Goal: Navigation & Orientation: Find specific page/section

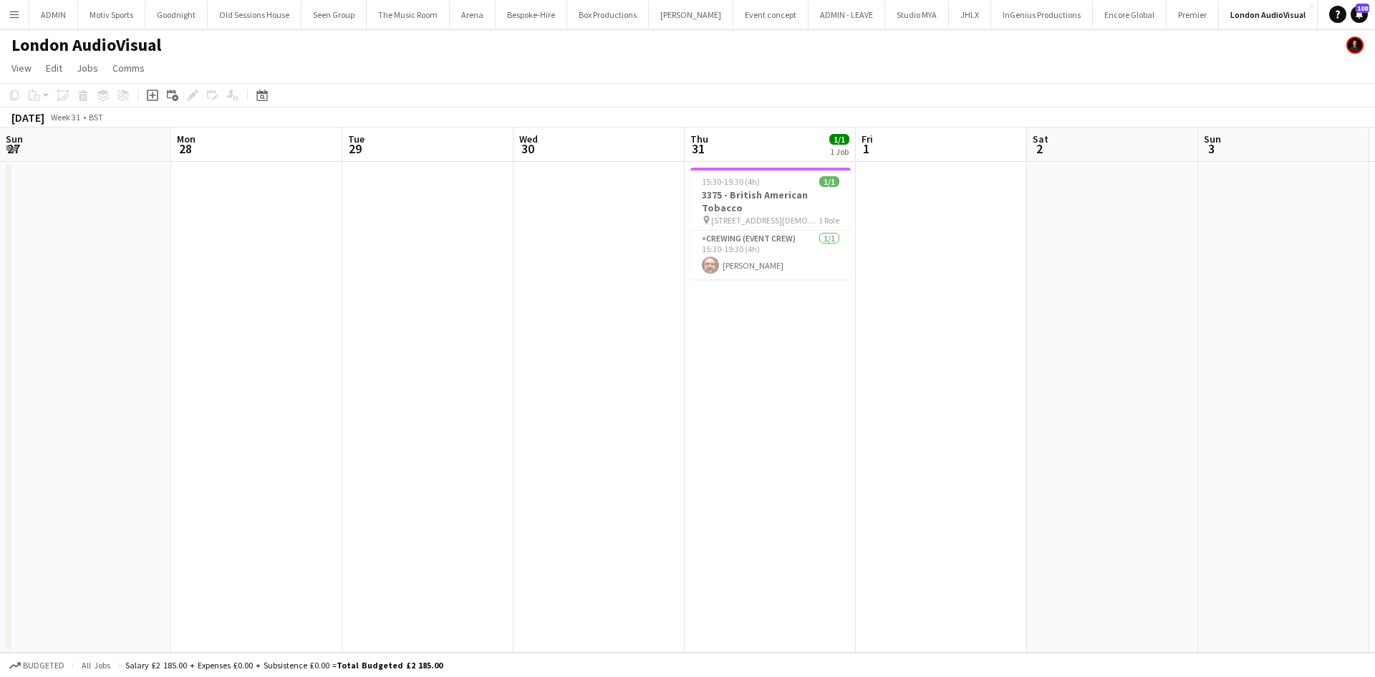
scroll to position [0, 422]
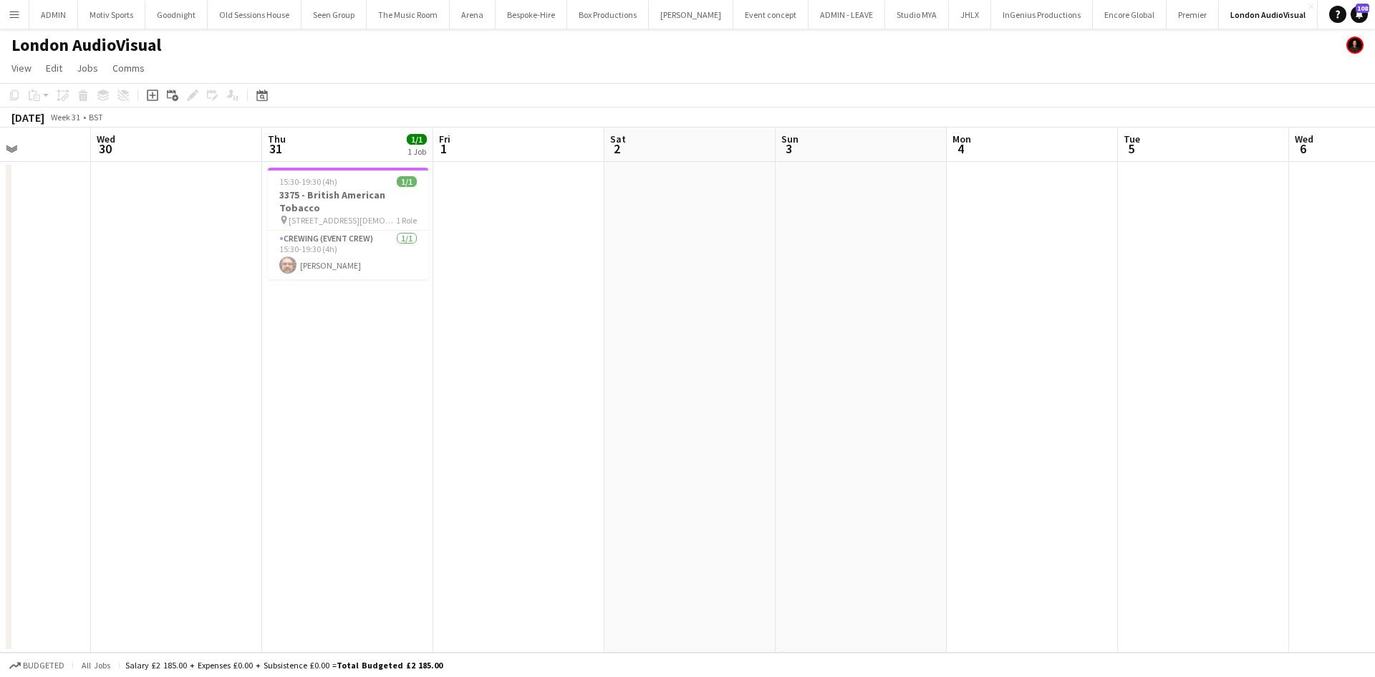
click at [13, 19] on app-icon "Menu" at bounding box center [14, 14] width 11 height 11
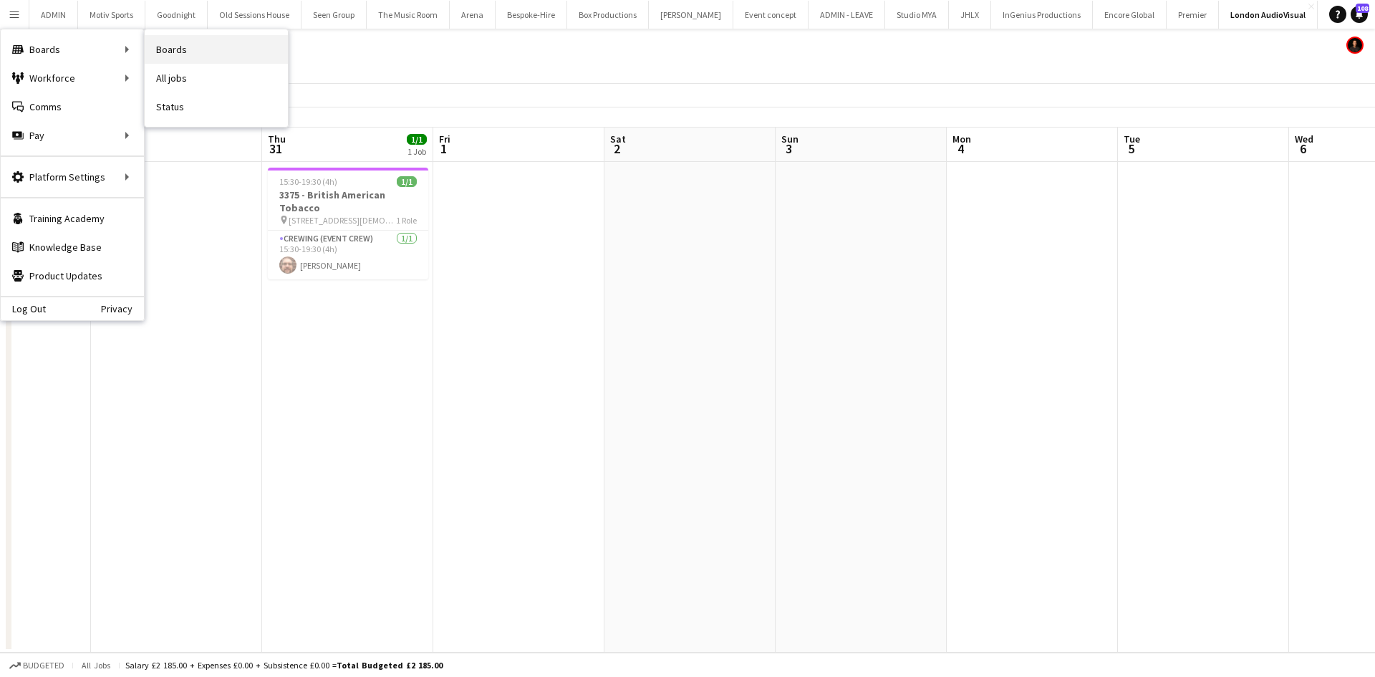
click at [223, 58] on link "Boards" at bounding box center [216, 49] width 143 height 29
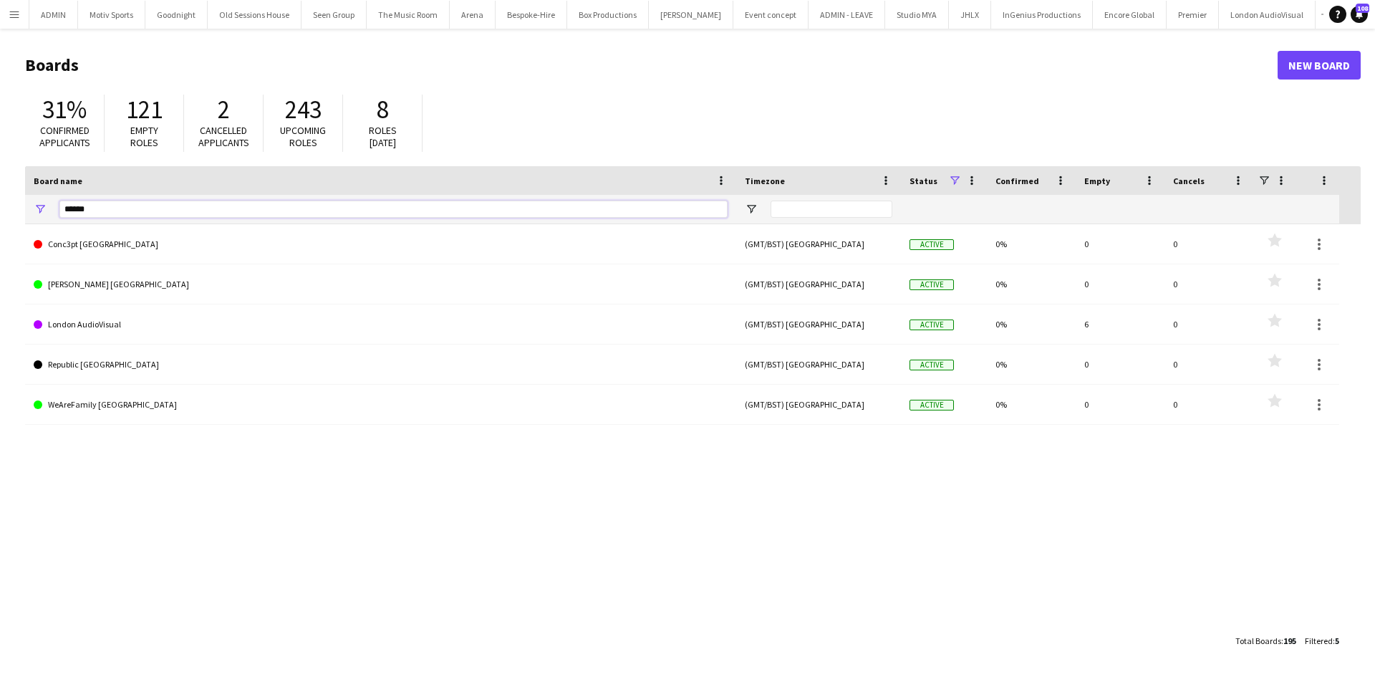
click at [213, 214] on input "******" at bounding box center [393, 208] width 668 height 17
click at [158, 209] on input "******" at bounding box center [393, 208] width 668 height 17
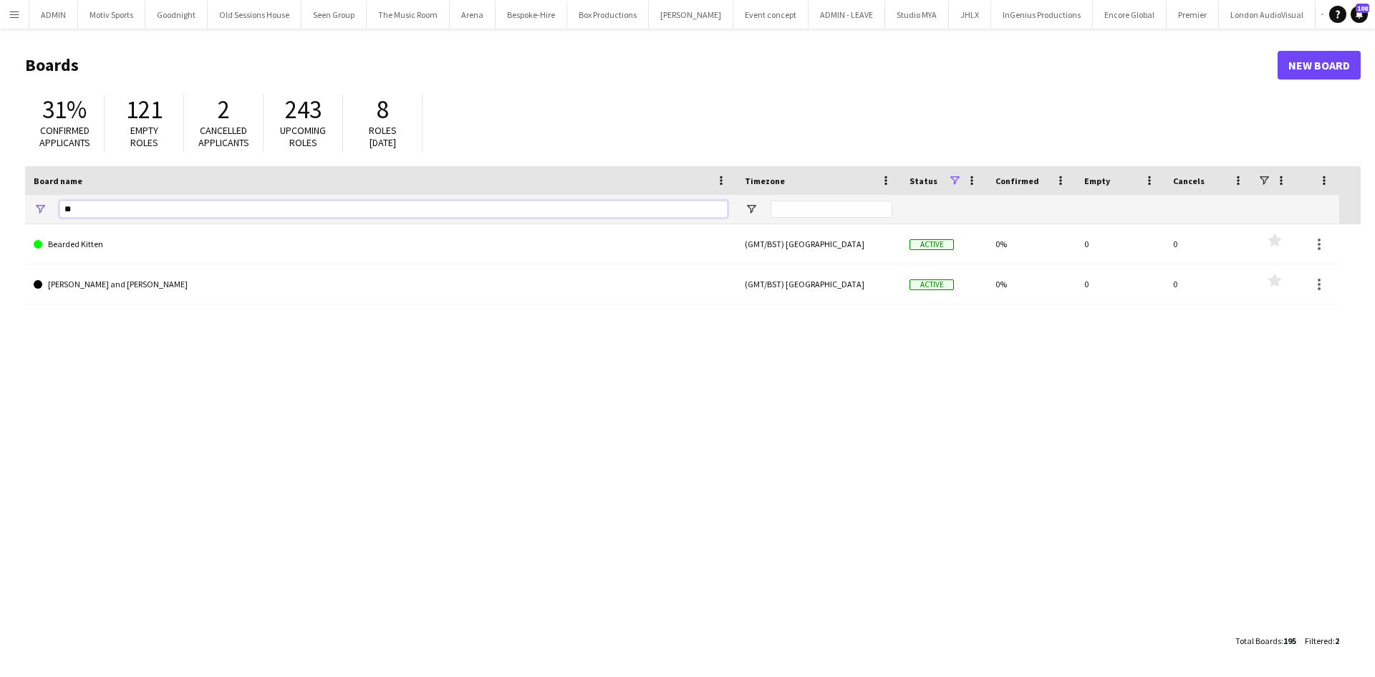
type input "*"
type input "****"
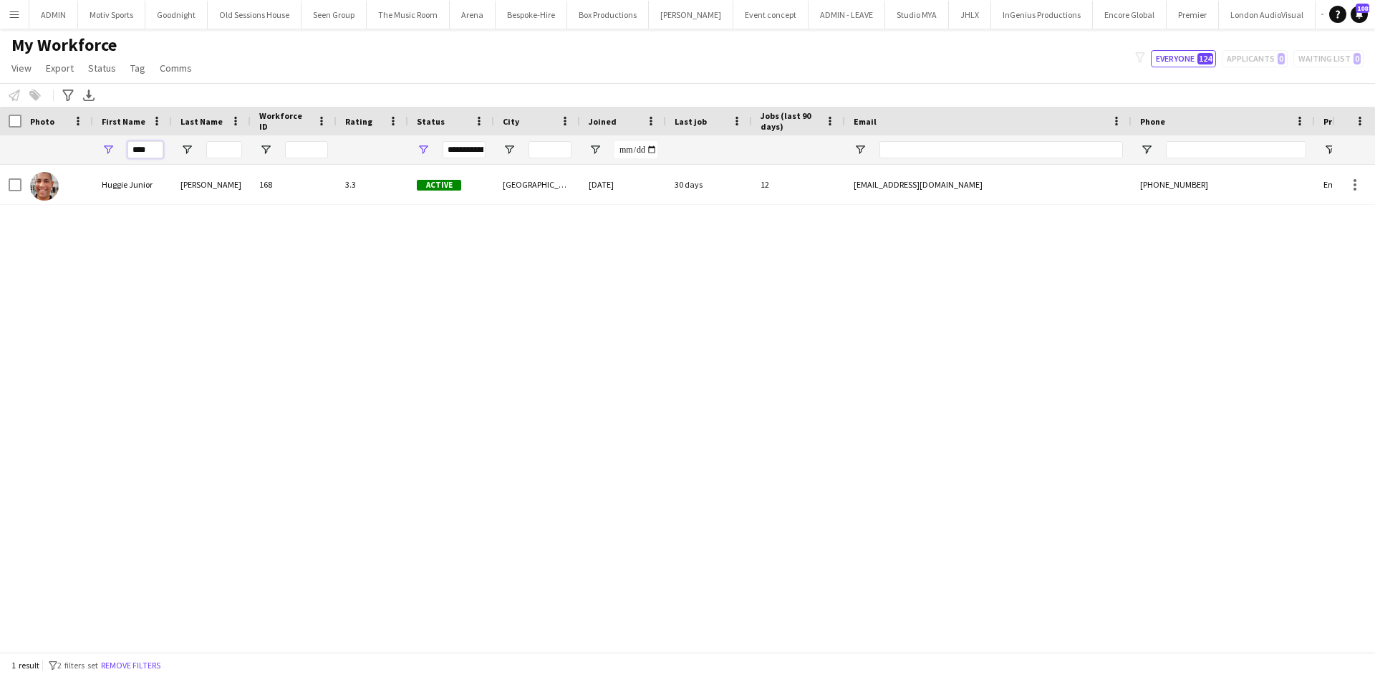
click at [146, 153] on input "****" at bounding box center [145, 149] width 36 height 17
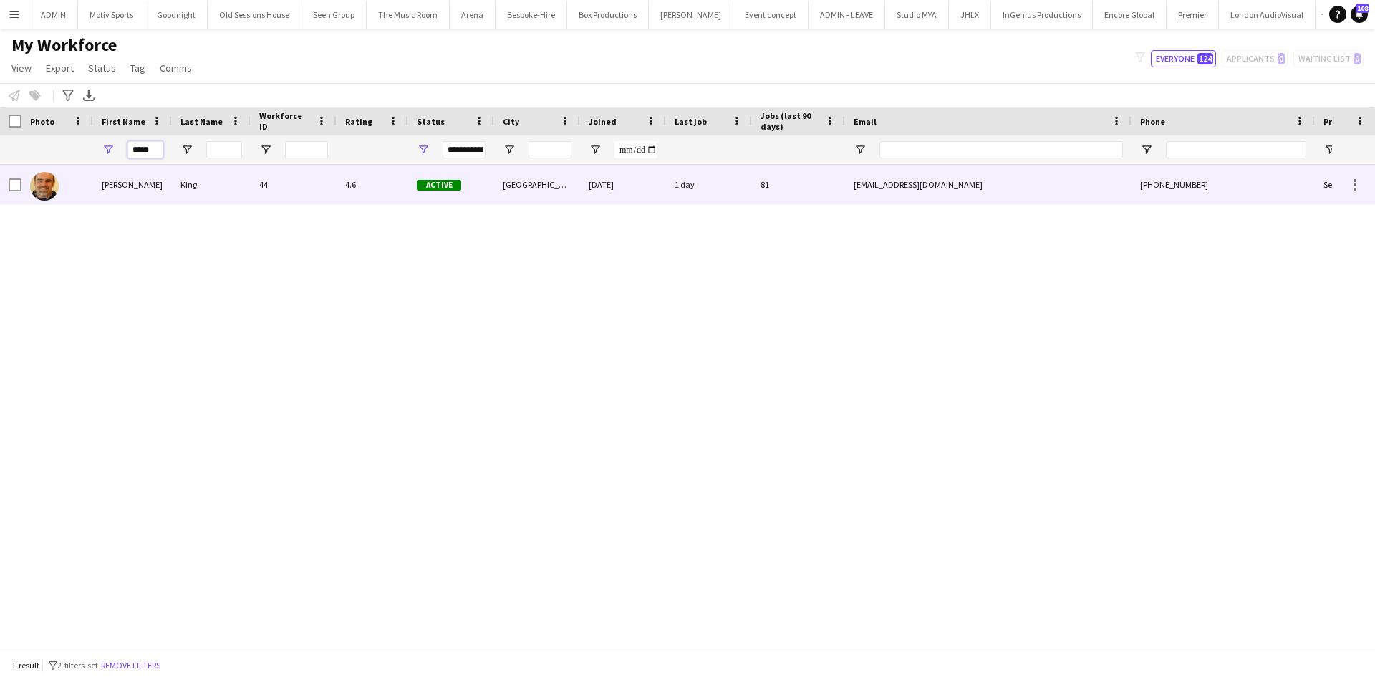
type input "*****"
click at [470, 195] on div "Active" at bounding box center [451, 184] width 86 height 39
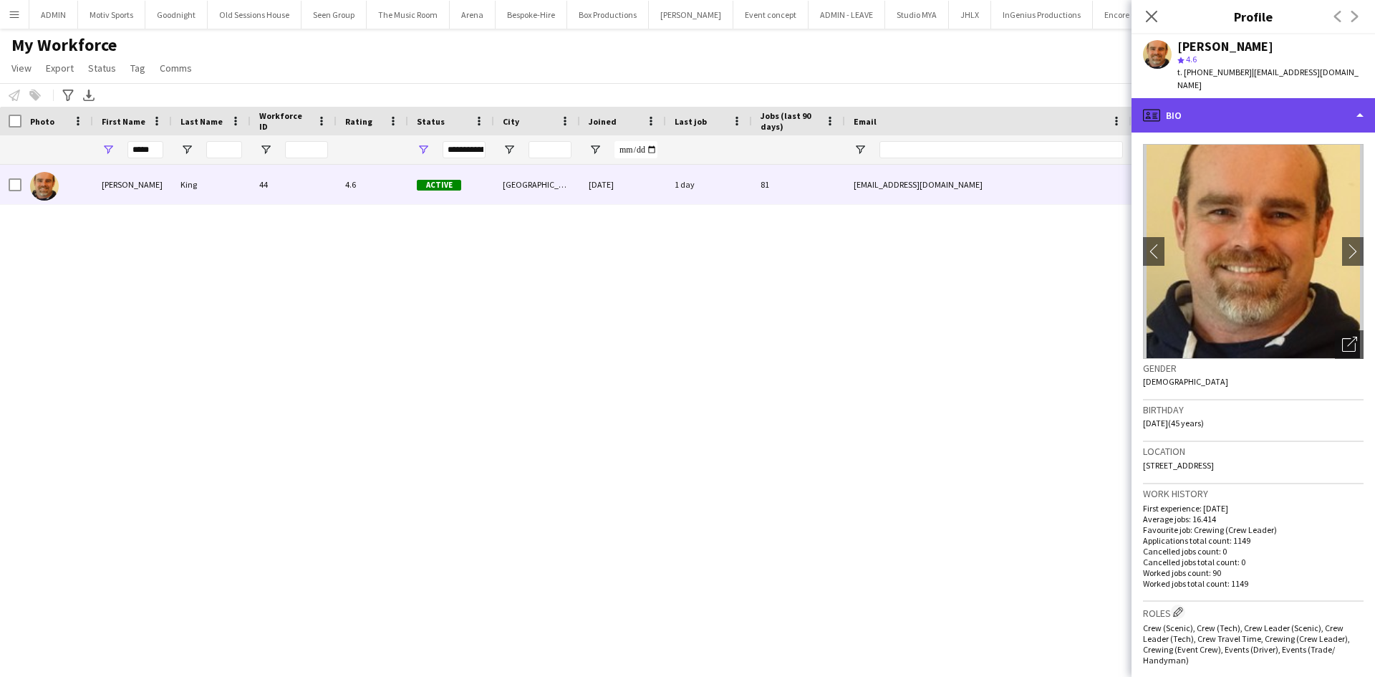
click at [1241, 107] on div "profile Bio" at bounding box center [1252, 115] width 243 height 34
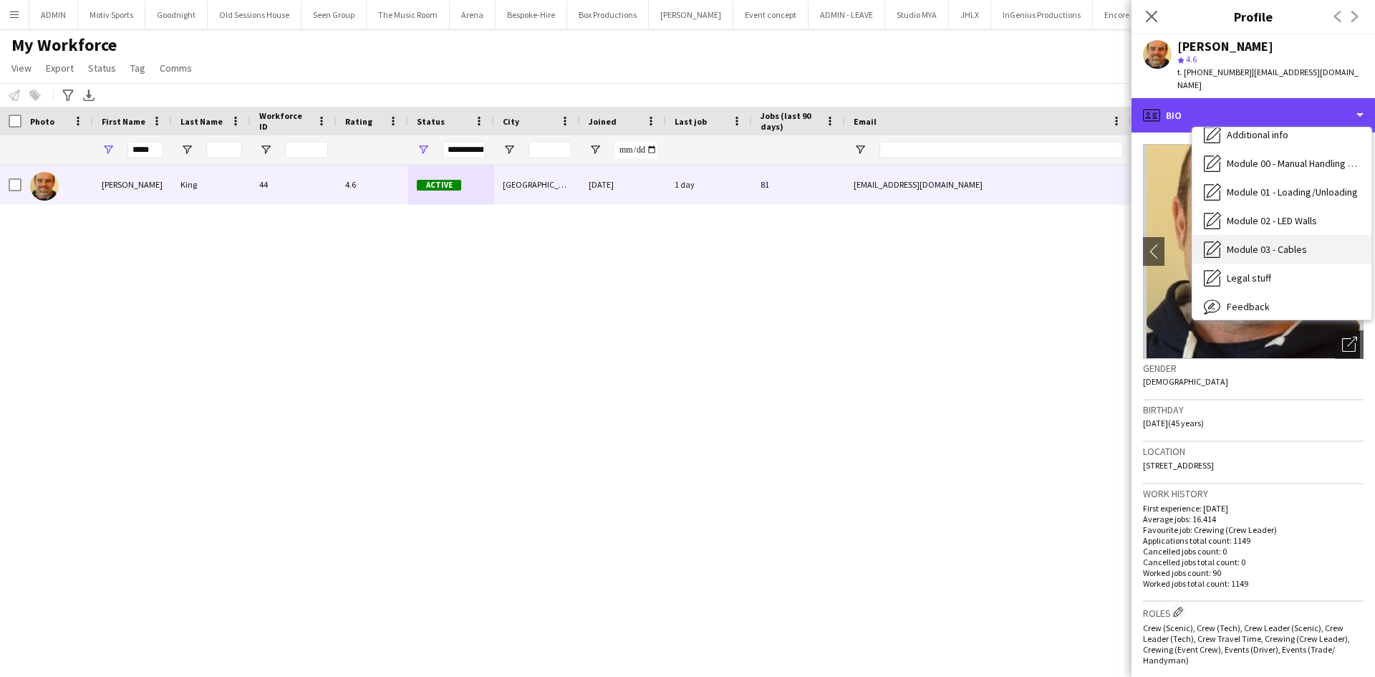
scroll to position [278, 0]
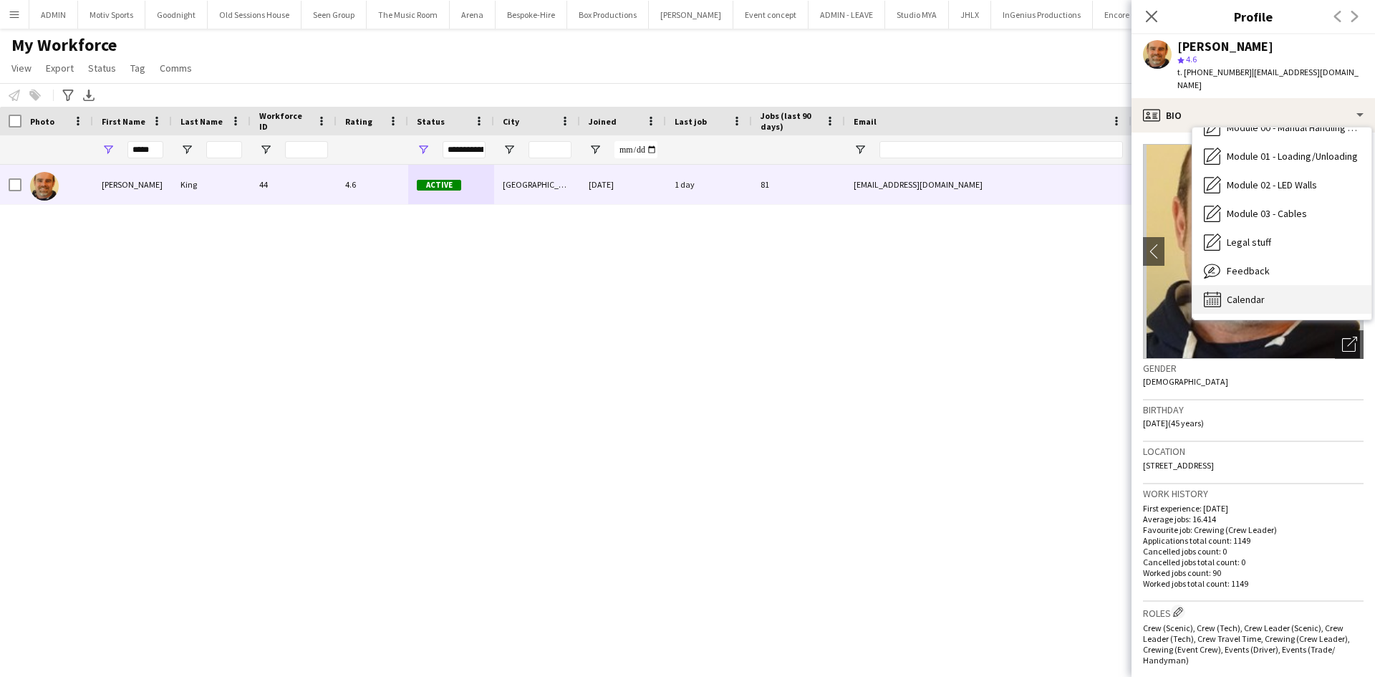
click at [1310, 289] on div "Calendar Calendar" at bounding box center [1281, 299] width 179 height 29
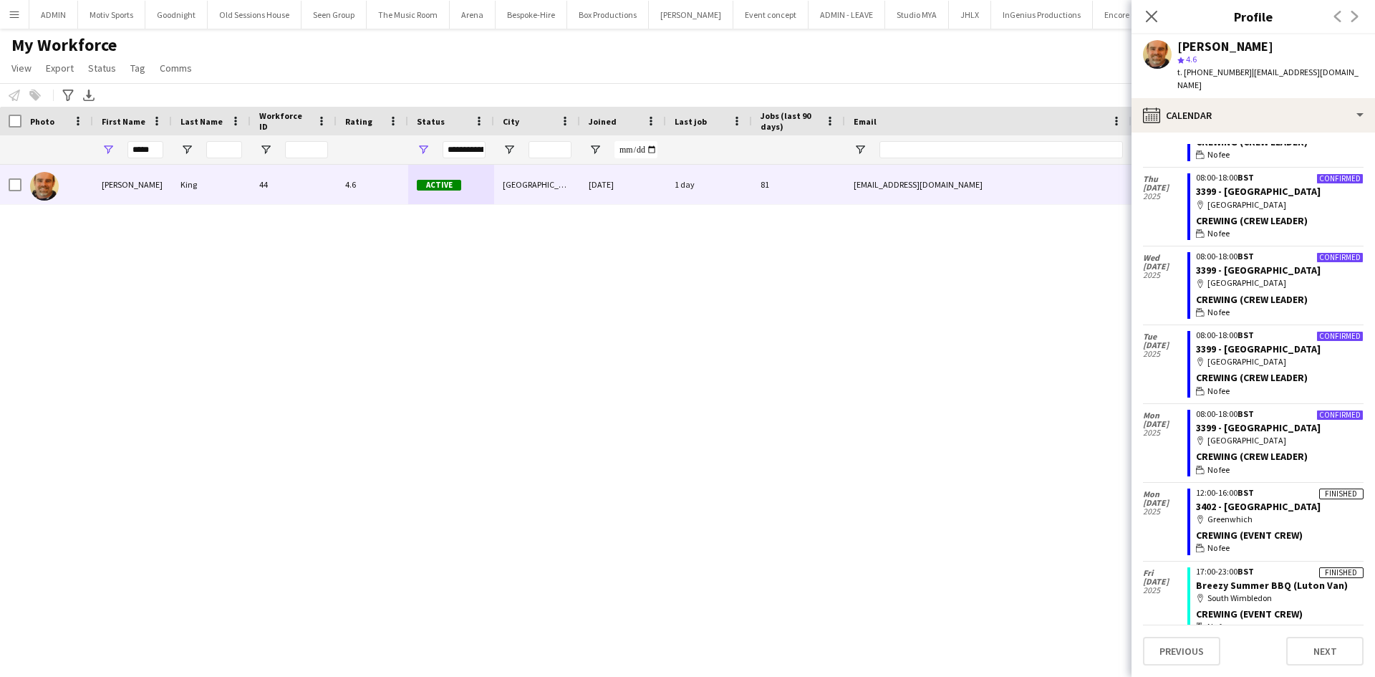
scroll to position [299, 0]
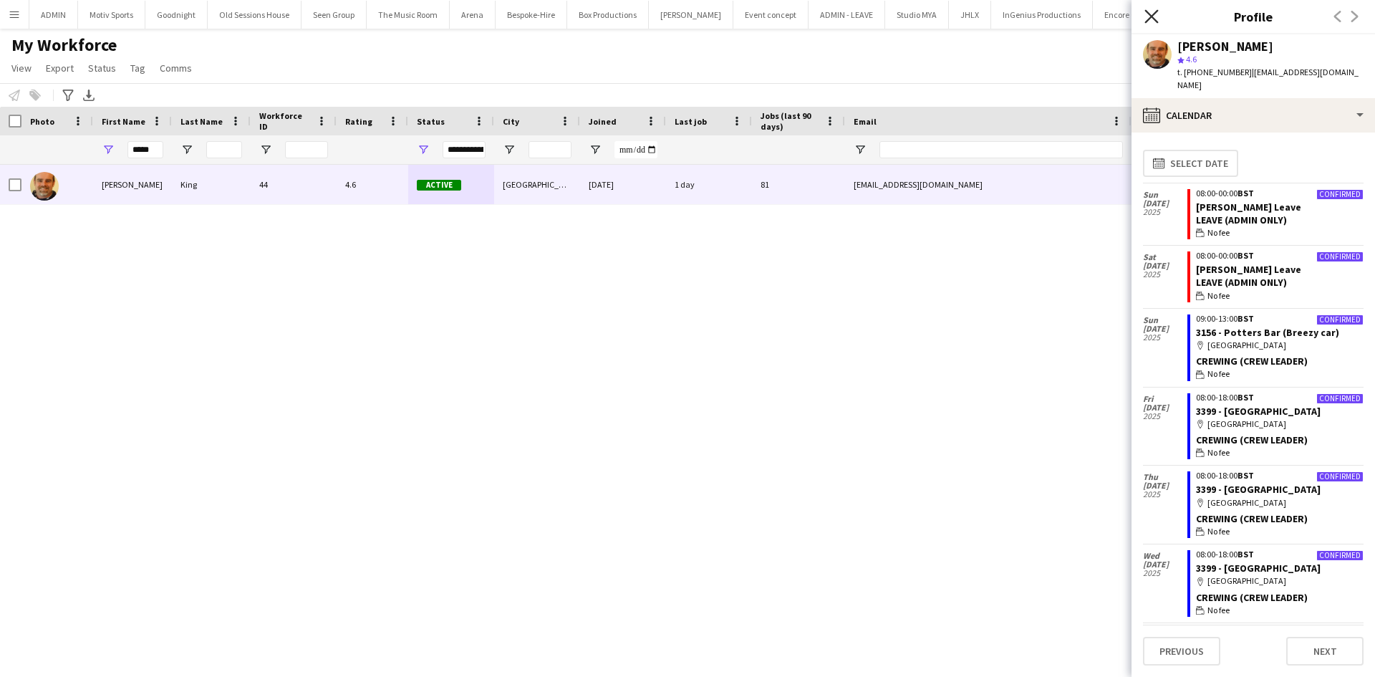
scroll to position [299, 0]
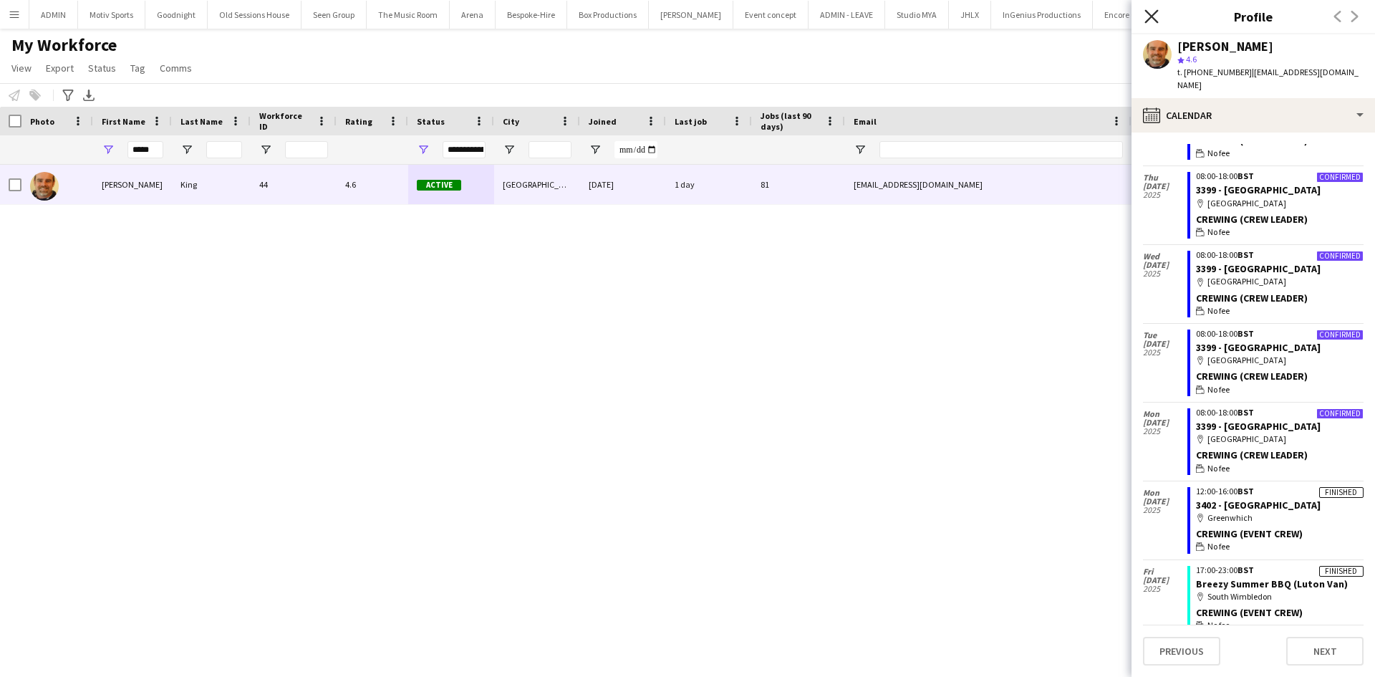
click at [1150, 20] on icon "Close pop-in" at bounding box center [1151, 16] width 14 height 14
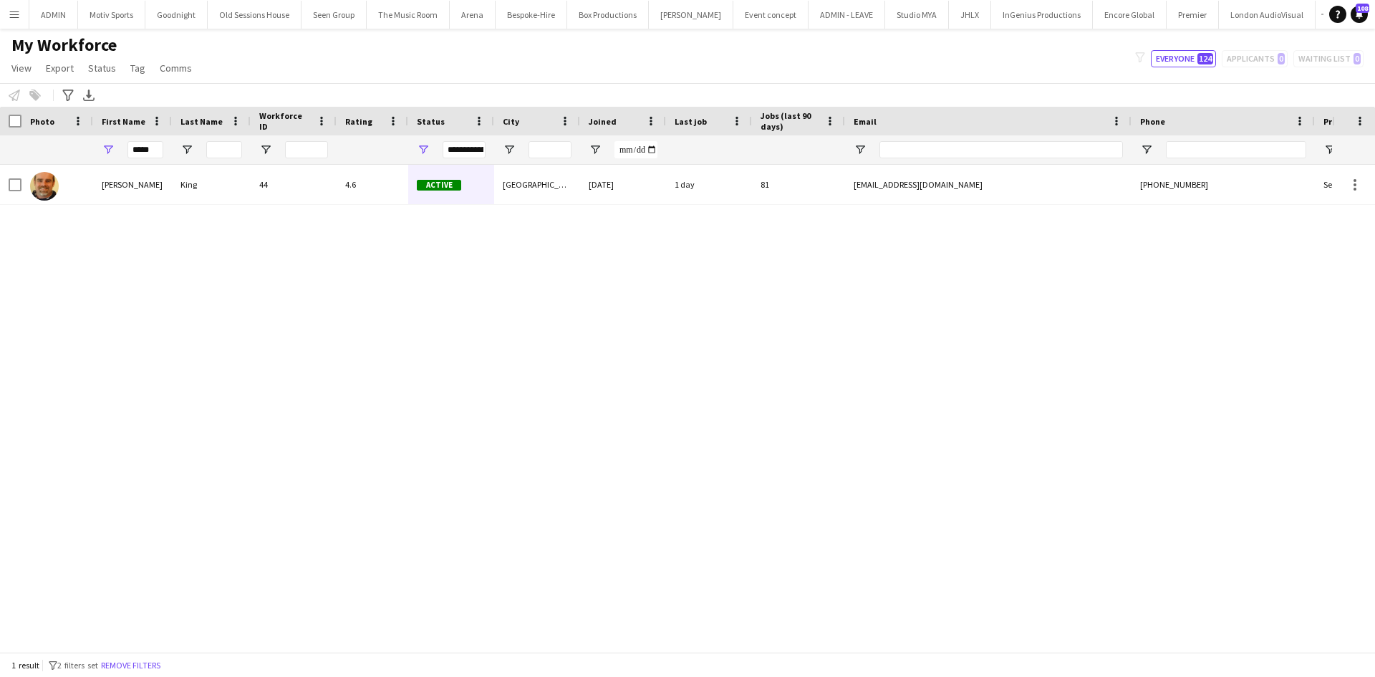
click at [6, 16] on button "Menu" at bounding box center [14, 14] width 29 height 29
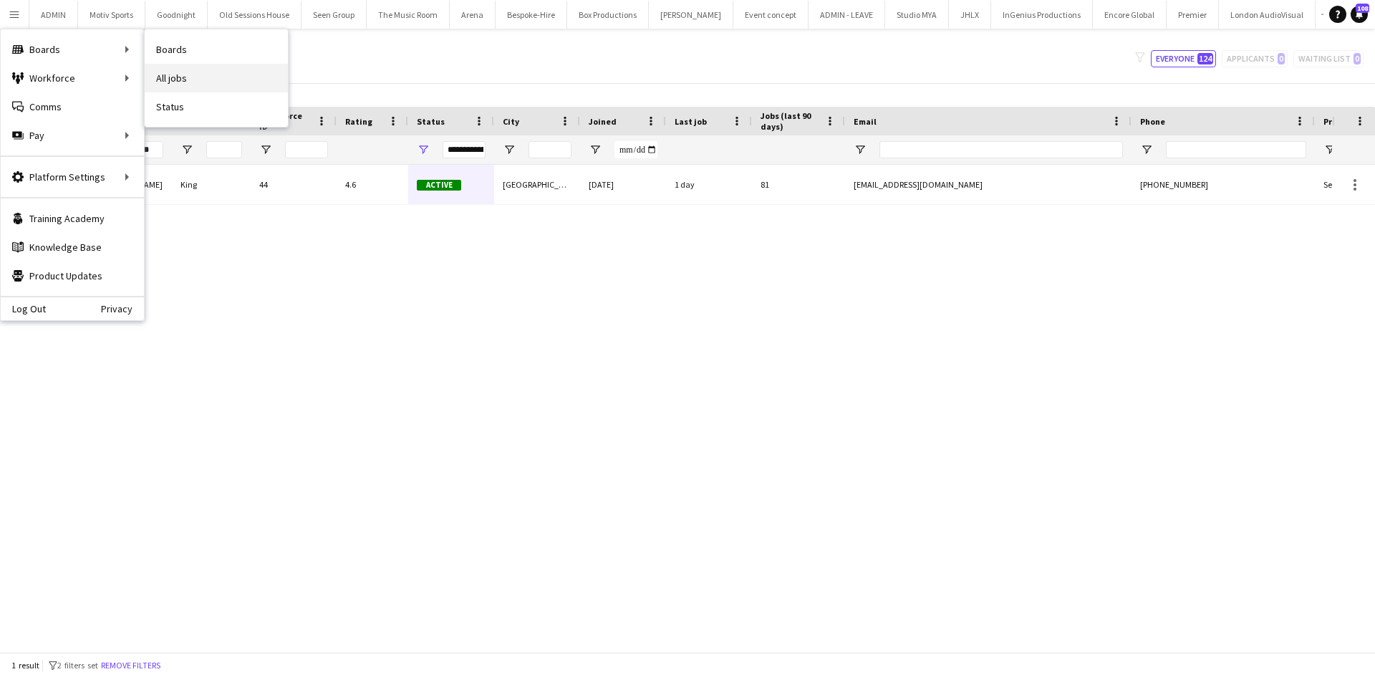
click at [203, 72] on link "All jobs" at bounding box center [216, 78] width 143 height 29
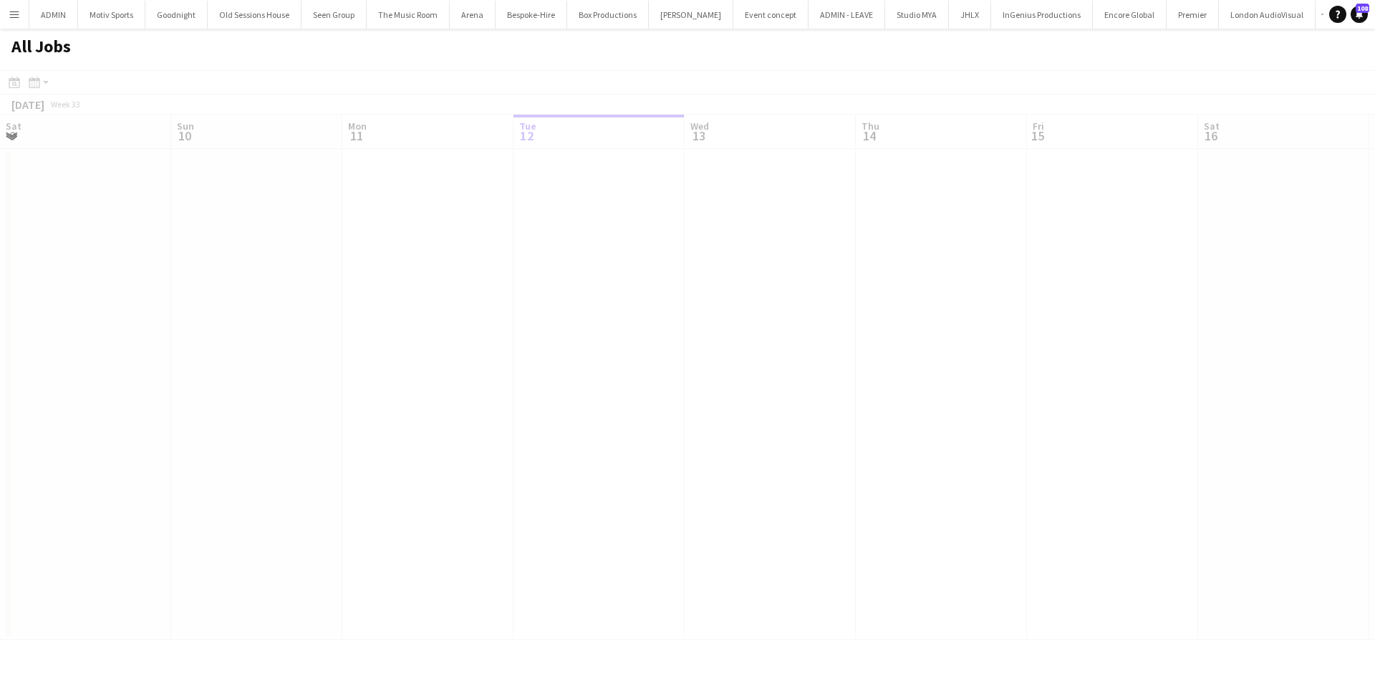
scroll to position [0, 342]
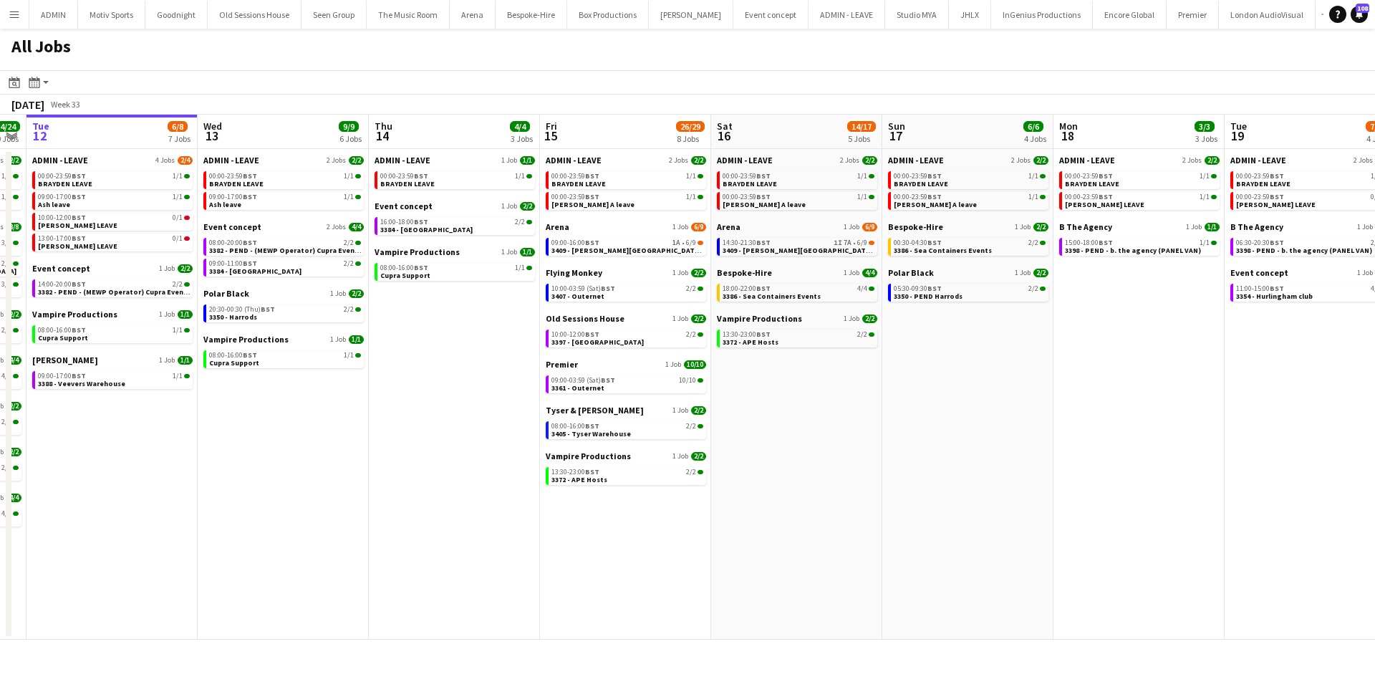
drag, startPoint x: 1126, startPoint y: 455, endPoint x: 860, endPoint y: 498, distance: 269.9
click at [860, 498] on app-calendar-viewport "Sat 9 6/6 3 Jobs Sun 10 20/20 4 Jobs Mon 11 24/24 10 Jobs Tue 12 6/8 7 Jobs Wed…" at bounding box center [687, 377] width 1375 height 525
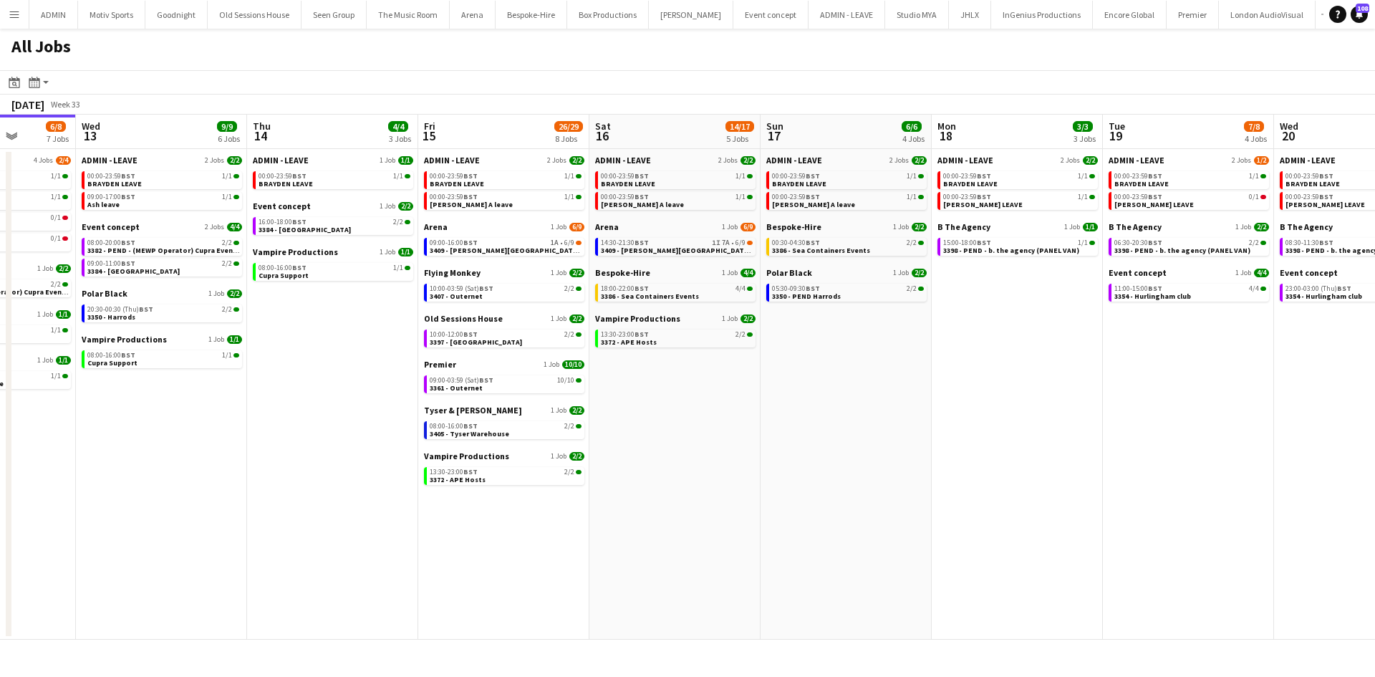
drag, startPoint x: 1243, startPoint y: 507, endPoint x: 1072, endPoint y: 541, distance: 174.5
click at [1020, 541] on app-calendar-viewport "Sat 9 6/6 3 Jobs Sun 10 20/20 4 Jobs Mon 11 24/24 10 Jobs Tue 12 6/8 7 Jobs Wed…" at bounding box center [687, 377] width 1375 height 525
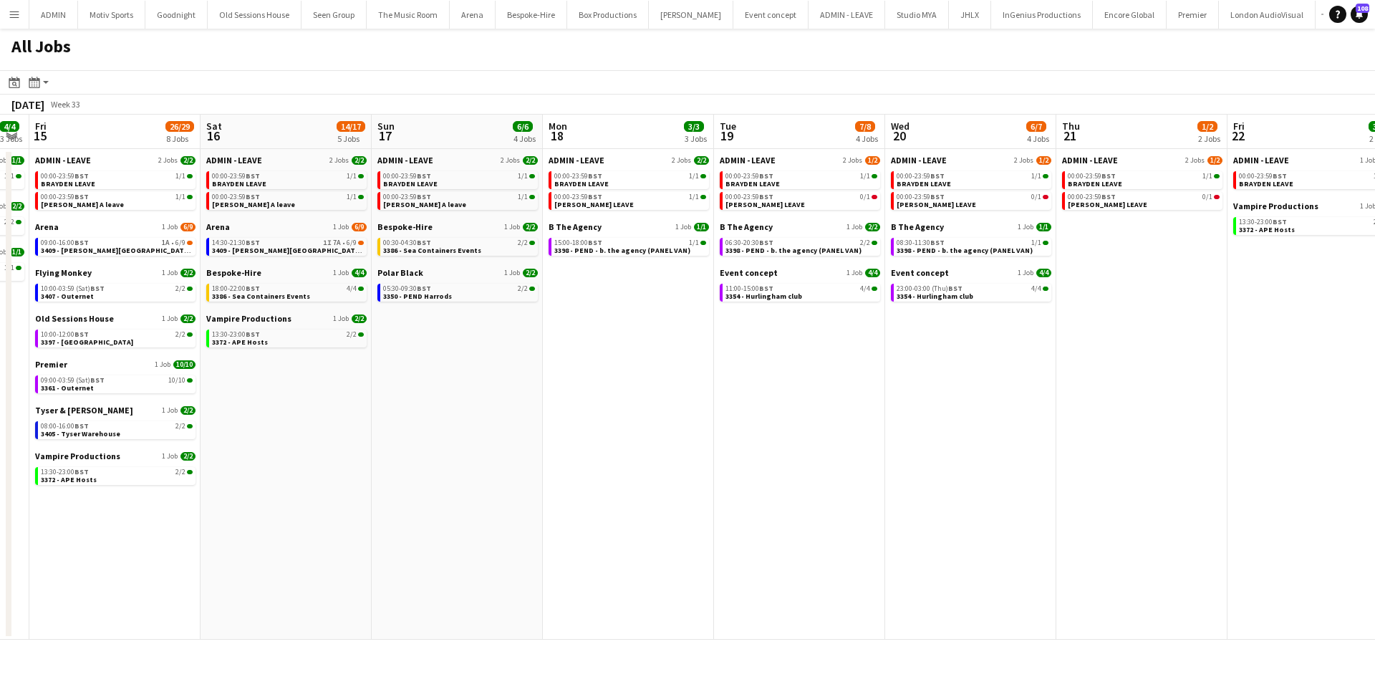
drag, startPoint x: 1037, startPoint y: 555, endPoint x: 1017, endPoint y: 557, distance: 19.5
click at [1017, 557] on app-calendar-viewport "Mon 11 24/24 10 Jobs Tue 12 6/8 7 Jobs Wed 13 9/9 6 Jobs Thu 14 4/4 3 Jobs Fri …" at bounding box center [687, 377] width 1375 height 525
click at [858, 579] on app-all-jobs "All Jobs Date picker AUG 2025 AUG 2025 Monday M Tuesday T Wednesday W Thursday …" at bounding box center [687, 334] width 1375 height 611
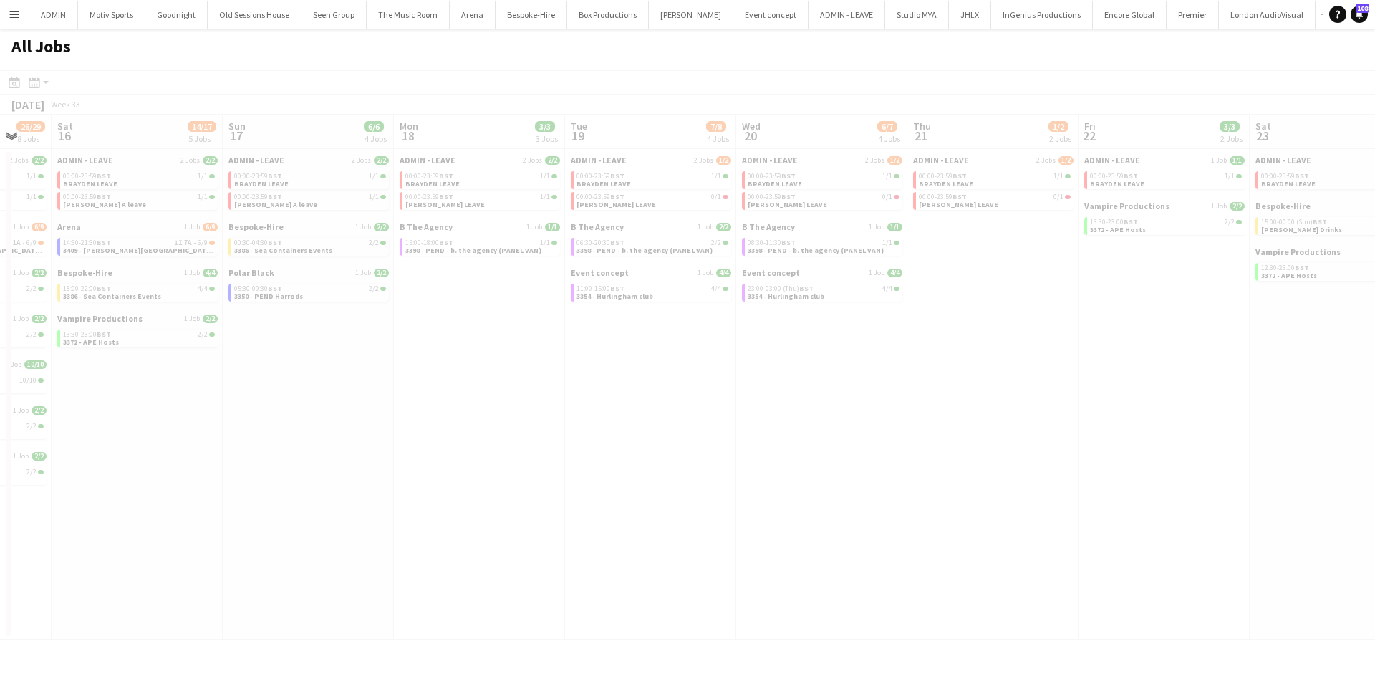
drag, startPoint x: 1202, startPoint y: 558, endPoint x: 1018, endPoint y: 563, distance: 184.1
click at [1017, 565] on div at bounding box center [687, 375] width 1375 height 611
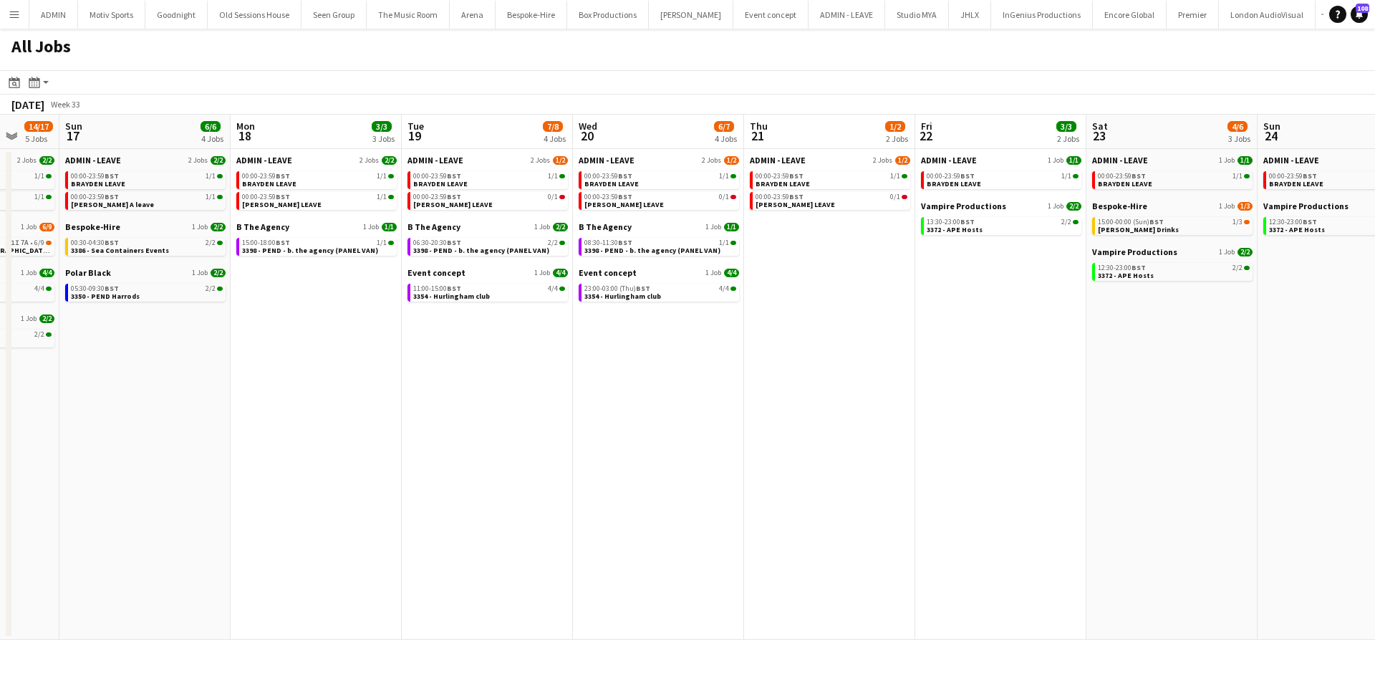
drag, startPoint x: 1169, startPoint y: 470, endPoint x: 1005, endPoint y: 465, distance: 163.4
click at [1005, 465] on app-calendar-viewport "Wed 13 9/9 6 Jobs Thu 14 4/4 3 Jobs Fri 15 26/29 8 Jobs Sat 16 14/17 5 Jobs Sun…" at bounding box center [687, 377] width 1375 height 525
drag, startPoint x: 1118, startPoint y: 451, endPoint x: 836, endPoint y: 506, distance: 288.1
click at [794, 507] on app-calendar-viewport "Wed 13 9/9 6 Jobs Thu 14 4/4 3 Jobs Fri 15 26/29 8 Jobs Sat 16 14/17 5 Jobs Sun…" at bounding box center [687, 377] width 1375 height 525
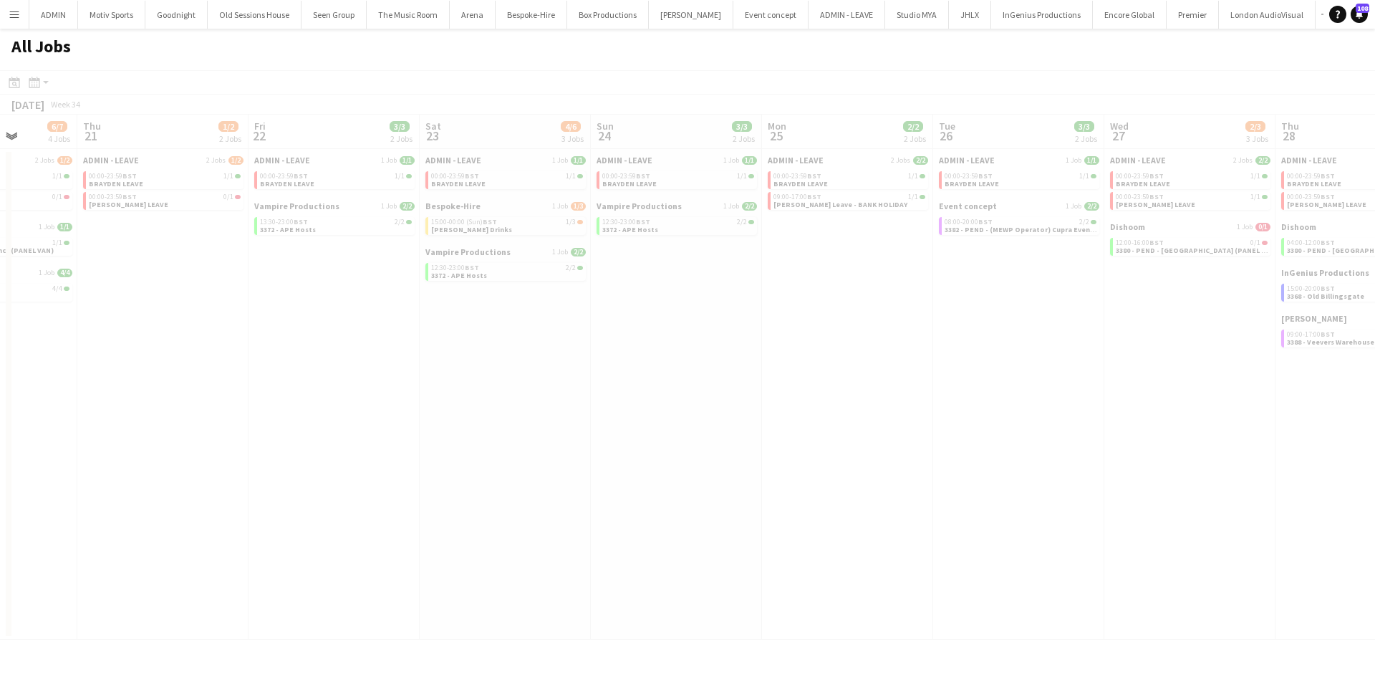
scroll to position [0, 480]
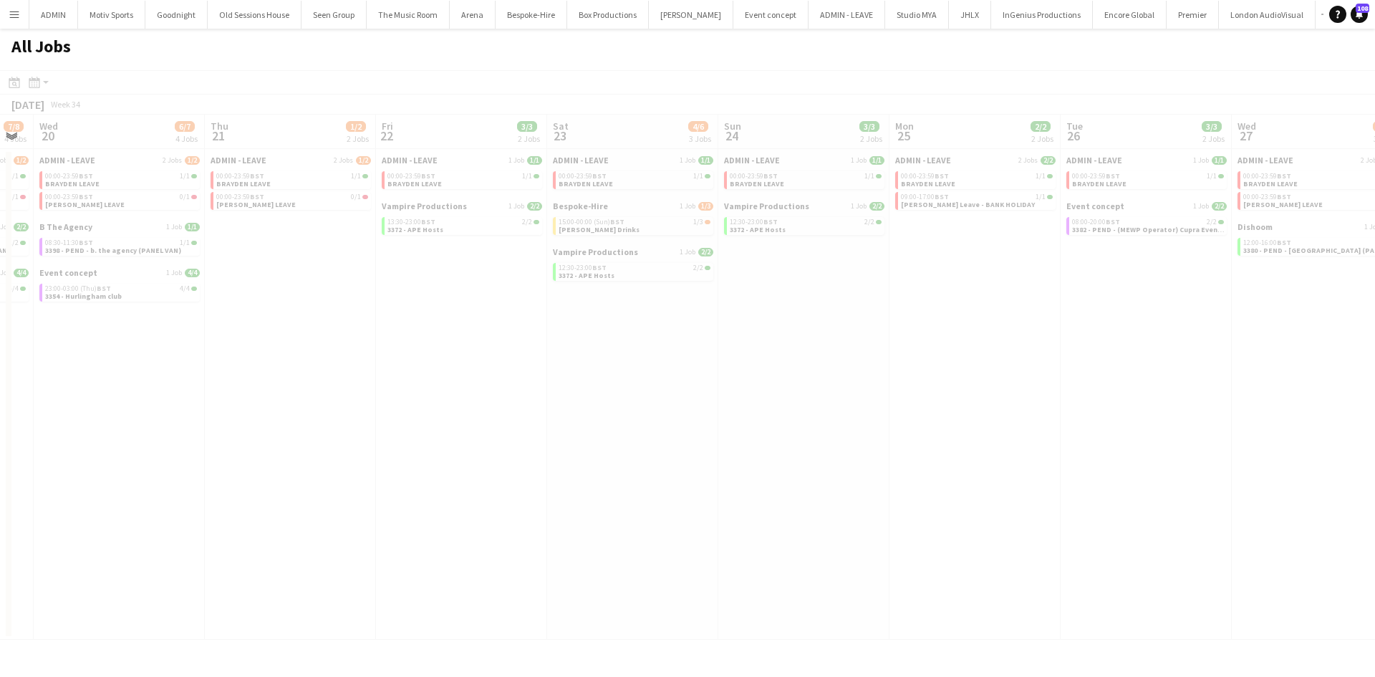
drag, startPoint x: 1227, startPoint y: 482, endPoint x: 798, endPoint y: 533, distance: 432.7
click at [798, 533] on app-all-jobs "All Jobs Date picker AUG 2025 AUG 2025 Monday M Tuesday T Wednesday W Thursday …" at bounding box center [687, 334] width 1375 height 611
drag, startPoint x: 1006, startPoint y: 537, endPoint x: 922, endPoint y: 546, distance: 84.9
click at [904, 547] on div at bounding box center [687, 375] width 1375 height 611
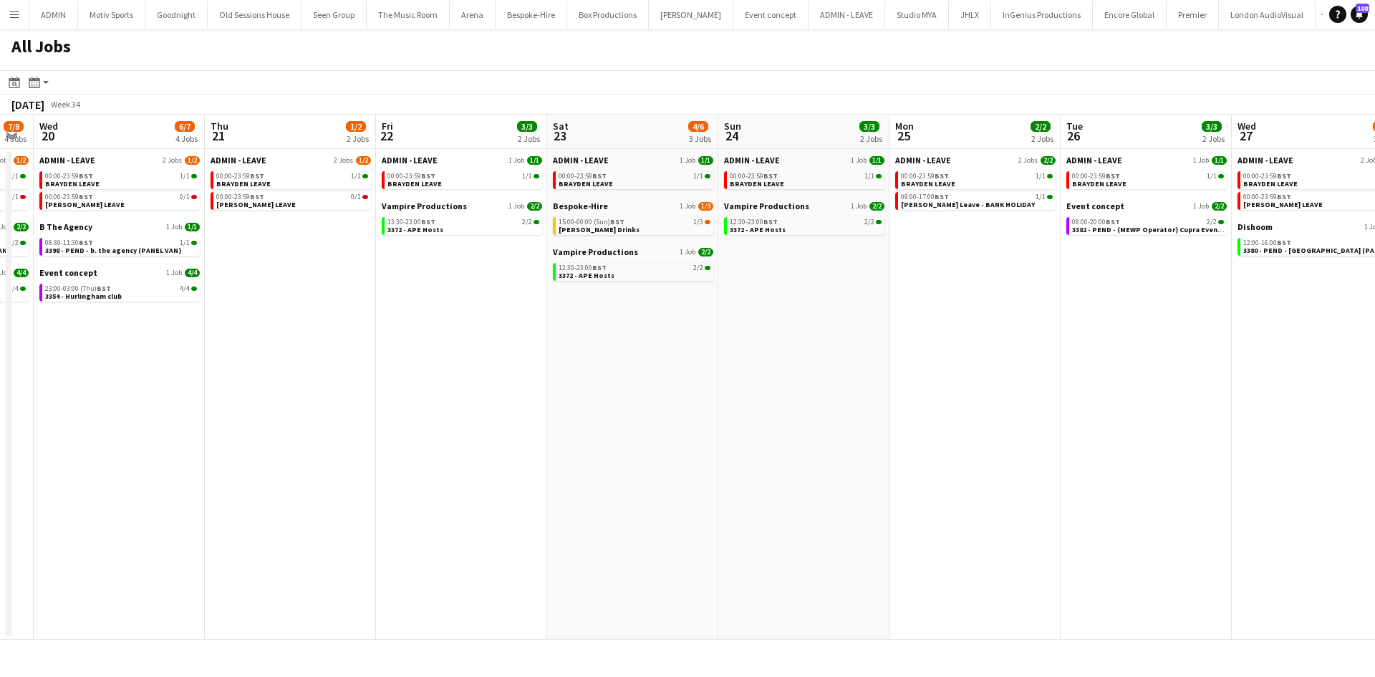
drag, startPoint x: 1192, startPoint y: 493, endPoint x: 870, endPoint y: 521, distance: 323.4
click at [857, 519] on app-calendar-viewport "Sun 17 6/6 4 Jobs Mon 18 3/3 3 Jobs Tue 19 7/8 4 Jobs Wed 20 6/7 4 Jobs Thu 21 …" at bounding box center [687, 377] width 1375 height 525
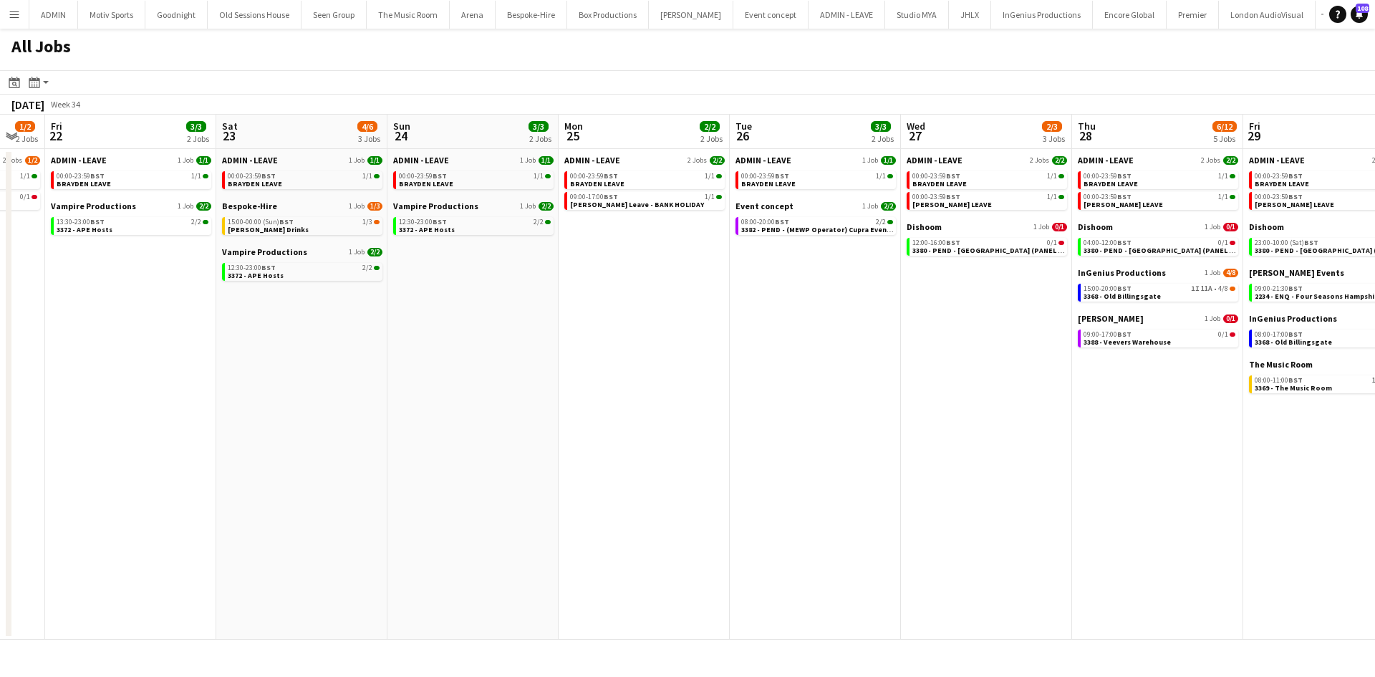
click at [868, 569] on app-all-jobs "All Jobs Date picker [DATE] [DATE] [DATE] M [DATE] T [DATE] W [DATE] T [DATE] F…" at bounding box center [687, 334] width 1375 height 611
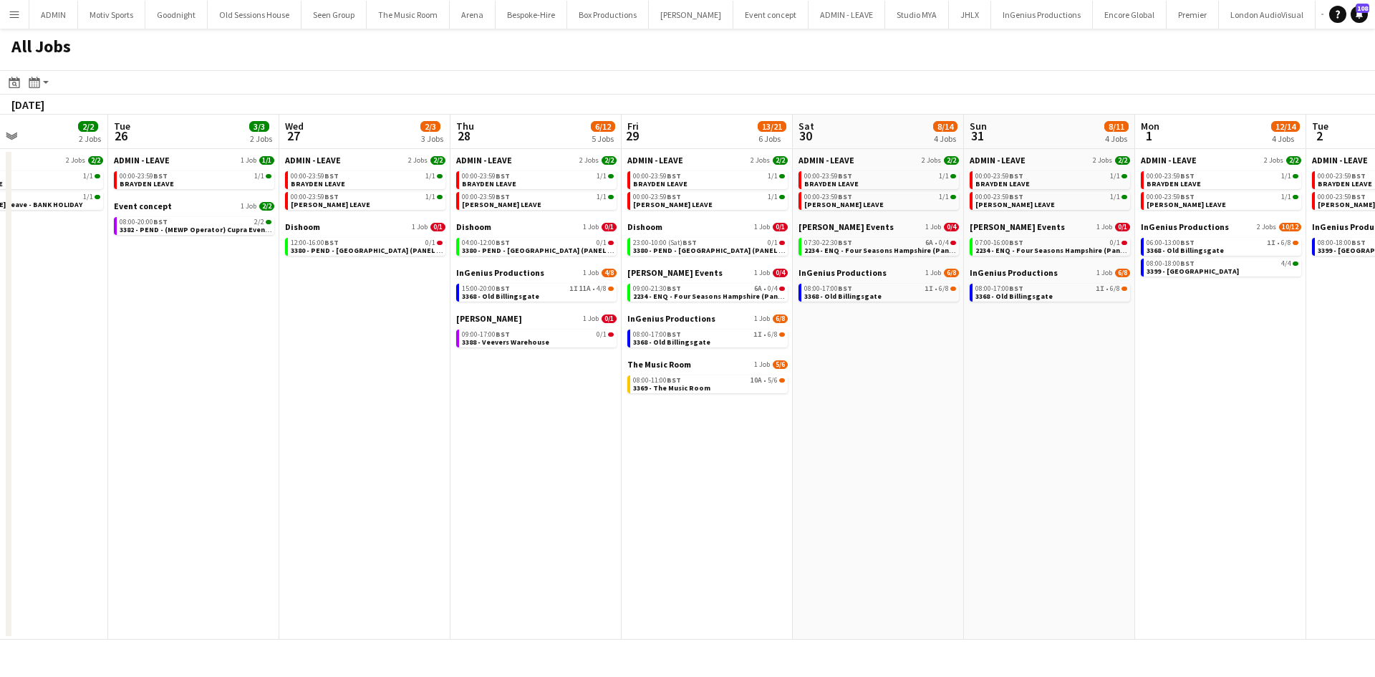
click at [508, 630] on app-all-jobs "All Jobs Date picker AUG 2025 AUG 2025 Monday M Tuesday T Wednesday W Thursday …" at bounding box center [687, 334] width 1375 height 611
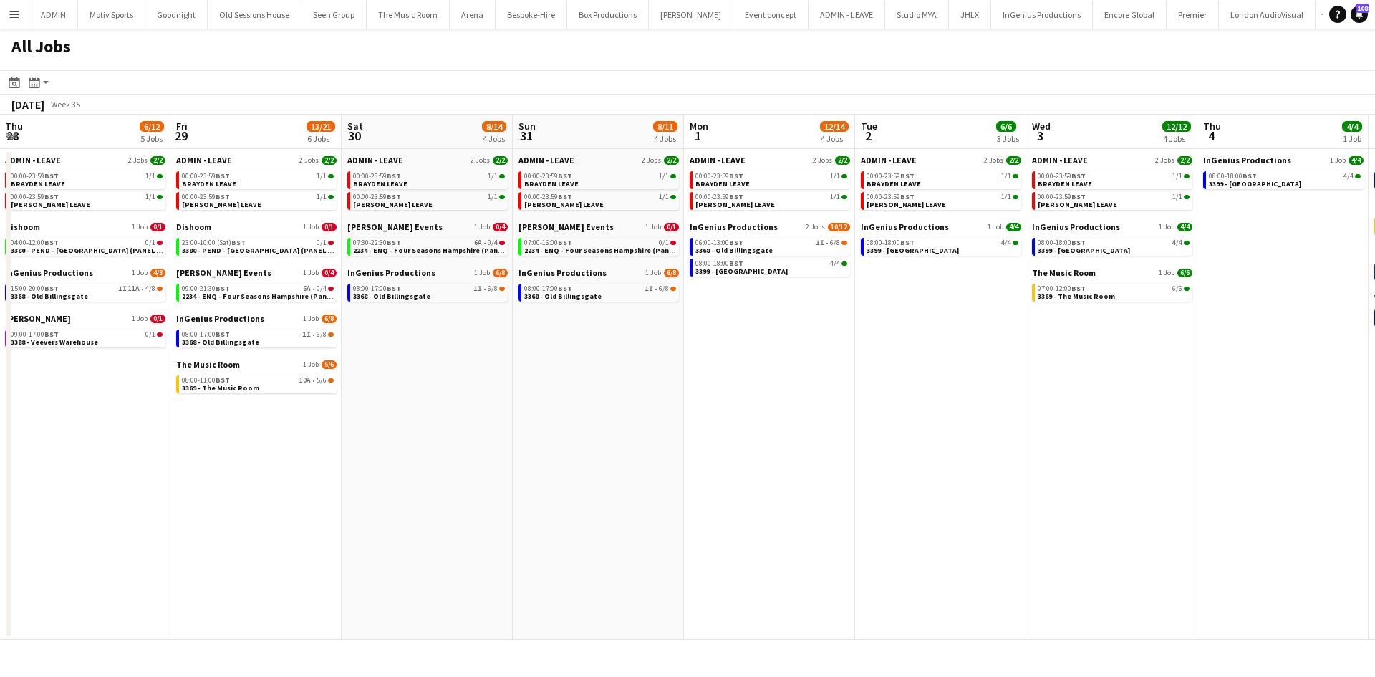
scroll to position [0, 518]
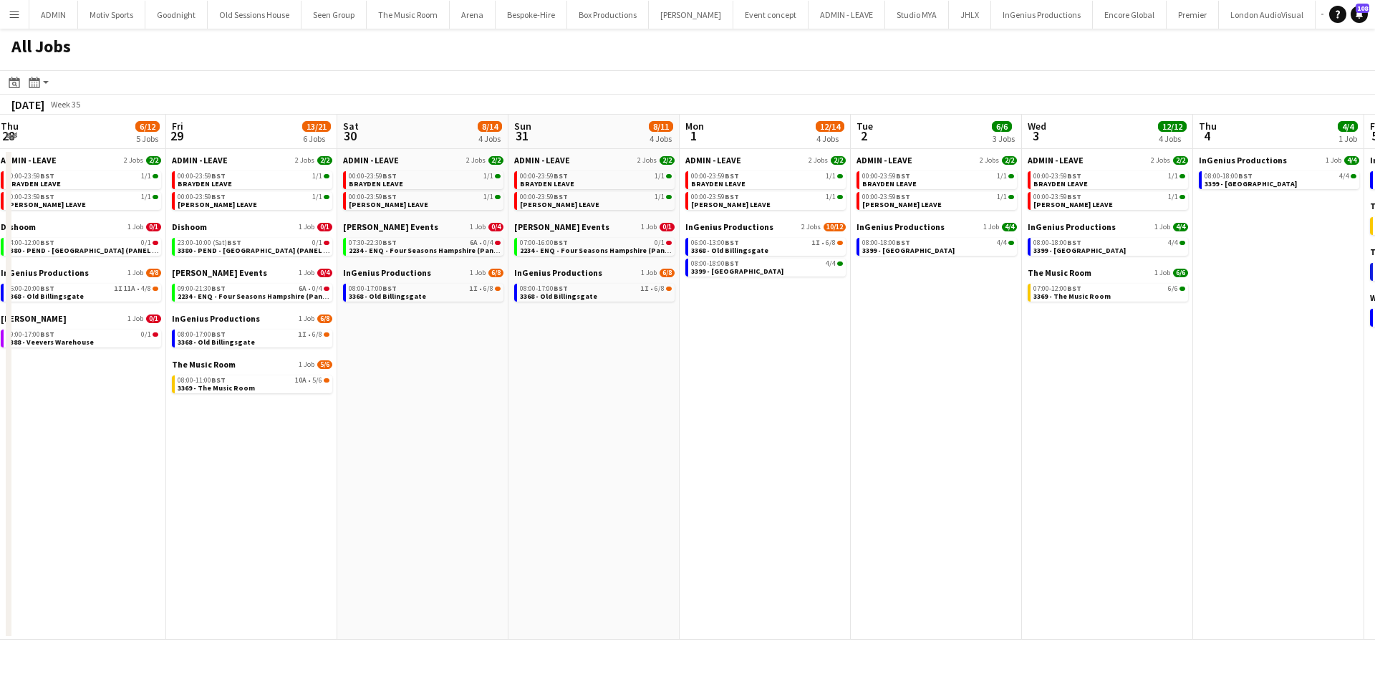
drag, startPoint x: 944, startPoint y: 577, endPoint x: 843, endPoint y: 591, distance: 101.9
click at [843, 591] on app-calendar-viewport "Mon 25 2/2 2 Jobs Tue 26 3/3 2 Jobs Wed 27 2/3 3 Jobs Thu 28 6/12 5 Jobs Fri 29…" at bounding box center [687, 377] width 1375 height 525
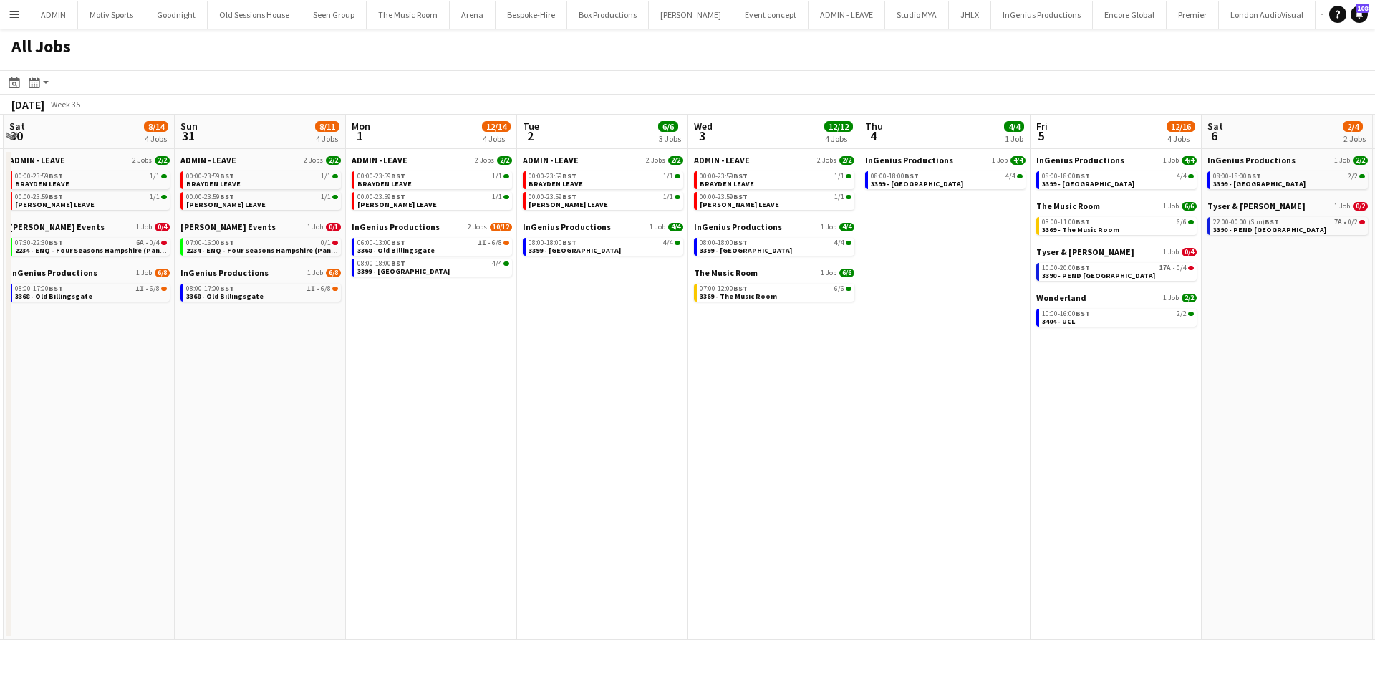
drag, startPoint x: 1176, startPoint y: 528, endPoint x: 892, endPoint y: 575, distance: 287.5
click at [892, 575] on app-calendar-viewport "Wed 27 2/3 3 Jobs Thu 28 6/12 5 Jobs Fri 29 13/21 6 Jobs Sat 30 8/14 4 Jobs Sun…" at bounding box center [687, 377] width 1375 height 525
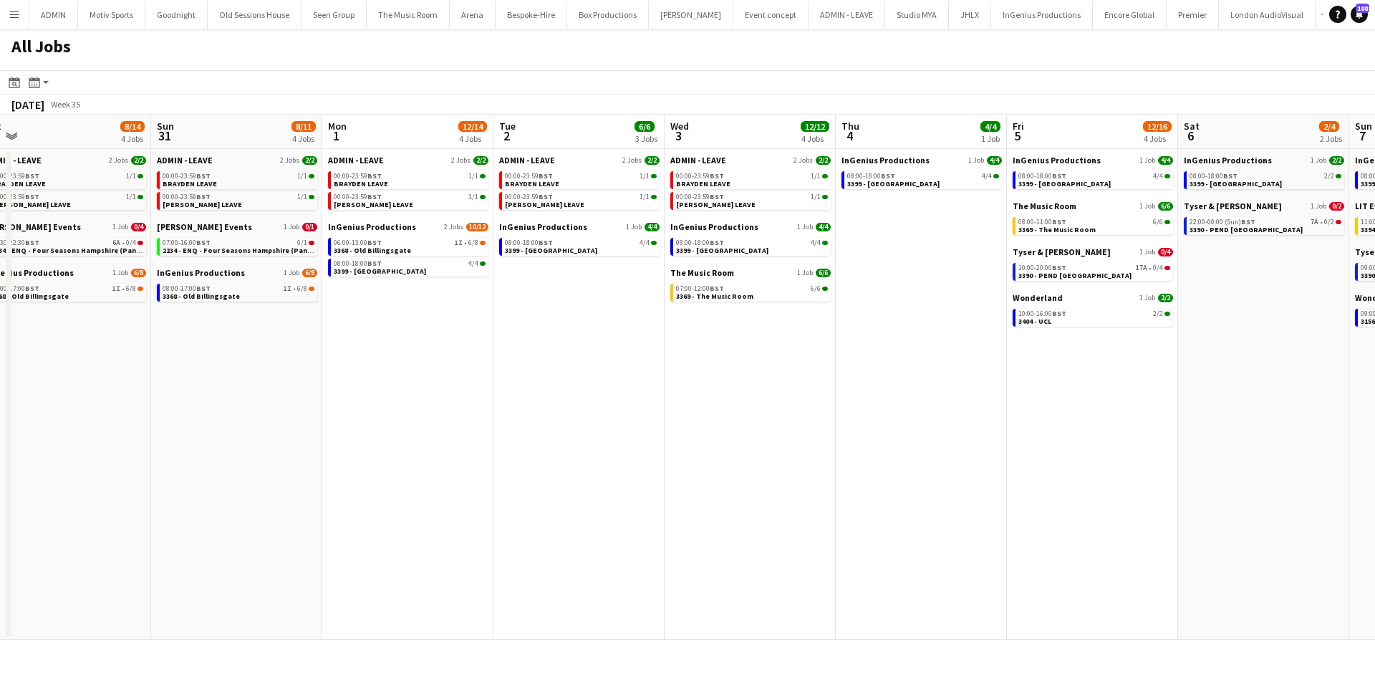
scroll to position [0, 534]
drag, startPoint x: 974, startPoint y: 555, endPoint x: 950, endPoint y: 565, distance: 26.3
click at [950, 565] on app-calendar-viewport "Wed 27 2/3 3 Jobs Thu 28 6/12 5 Jobs Fri 29 13/21 6 Jobs Sat 30 8/14 4 Jobs Sun…" at bounding box center [687, 377] width 1375 height 525
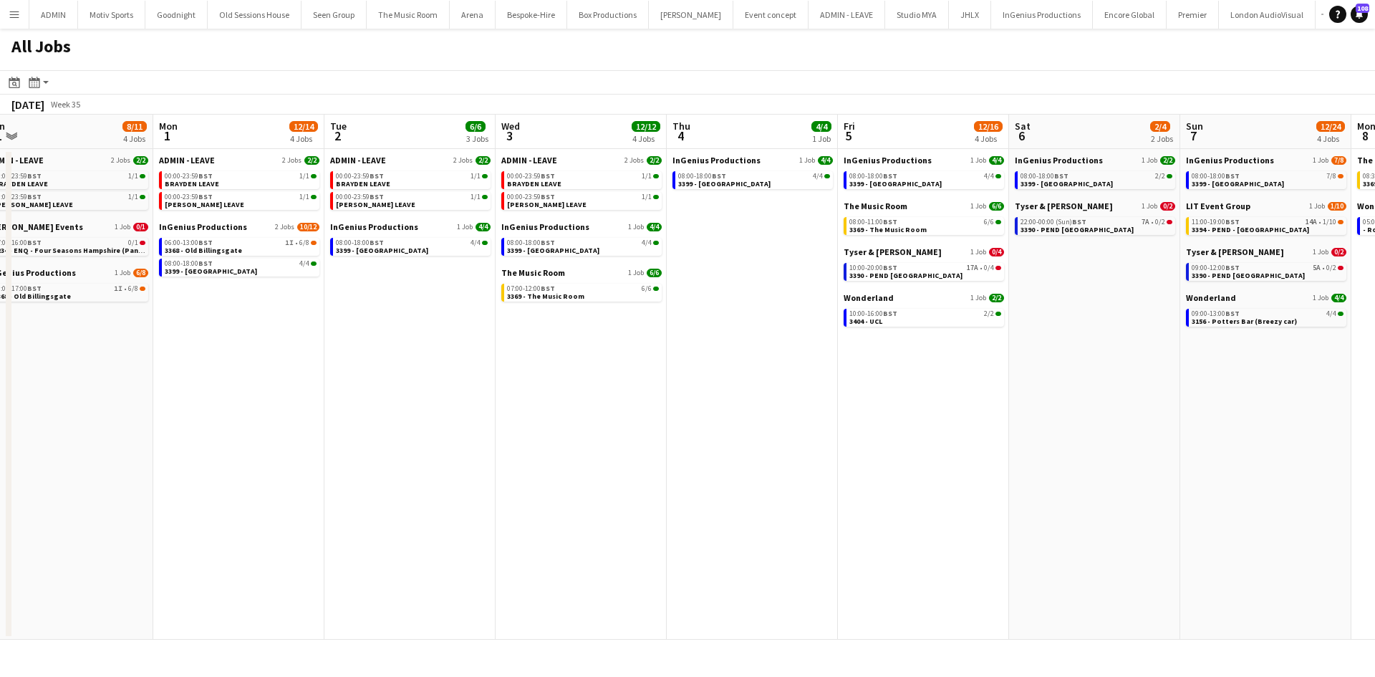
scroll to position [0, 710]
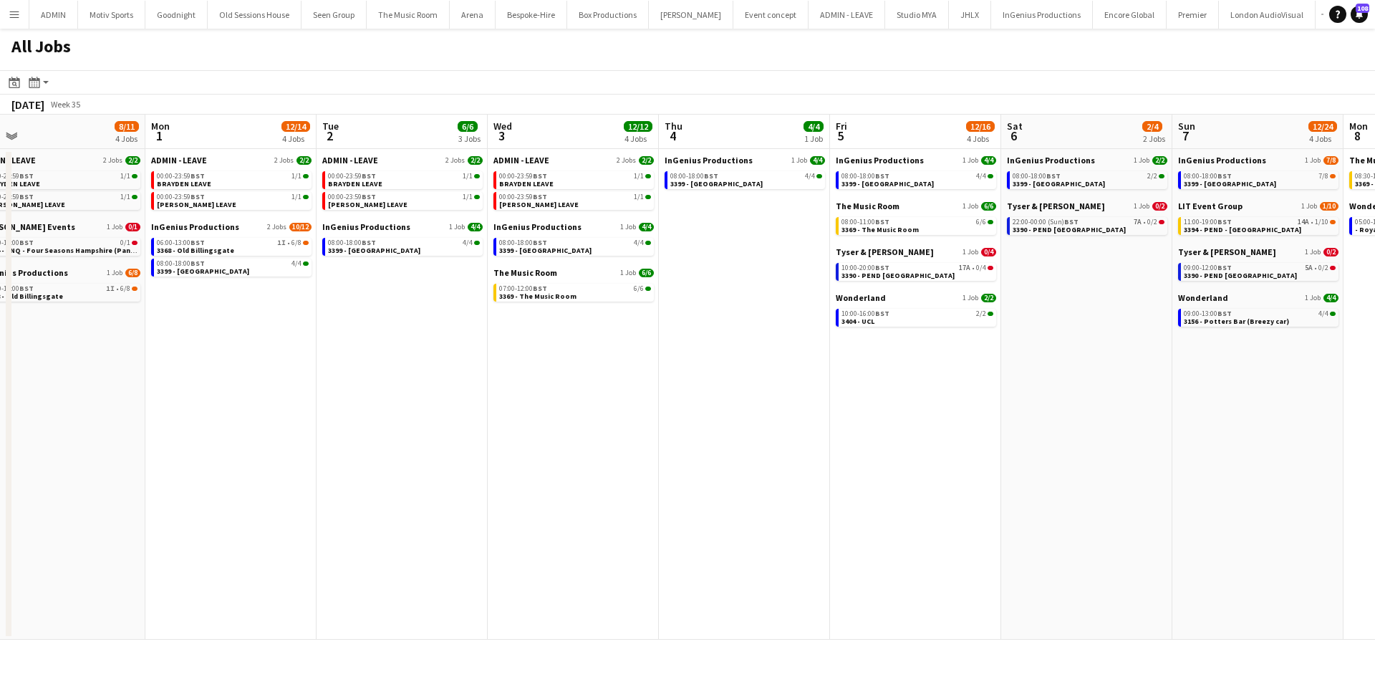
drag, startPoint x: 1275, startPoint y: 398, endPoint x: 1099, endPoint y: 413, distance: 176.8
click at [1099, 413] on app-calendar-viewport "Wed 27 2/3 3 Jobs Thu 28 6/12 5 Jobs Fri 29 13/21 6 Jobs Sat 30 8/14 4 Jobs Sun…" at bounding box center [687, 377] width 1375 height 525
click at [1110, 524] on app-date-cell "InGenius Productions 1 Job 2/2 08:00-18:00 BST 2/2 3399 - King's Observatory Ty…" at bounding box center [1086, 394] width 171 height 490
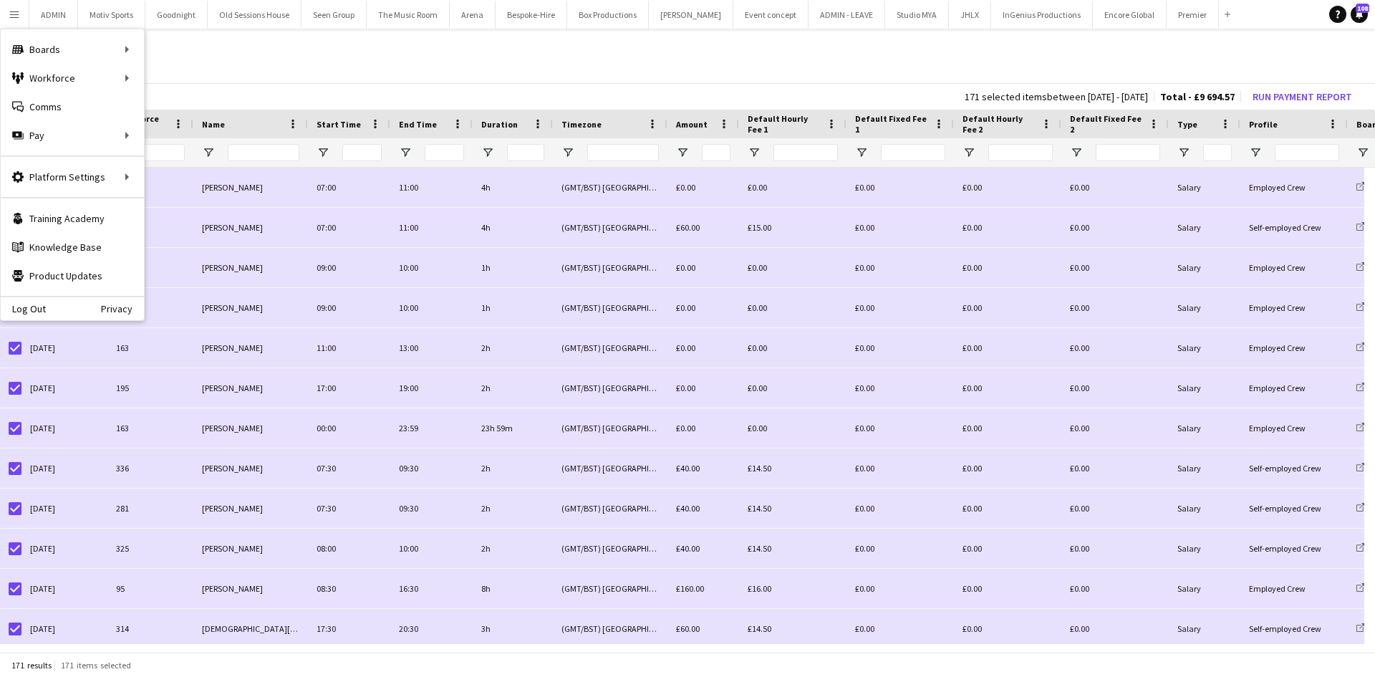
click at [20, 10] on button "Menu" at bounding box center [14, 14] width 29 height 29
click at [193, 77] on link "All jobs" at bounding box center [216, 78] width 143 height 29
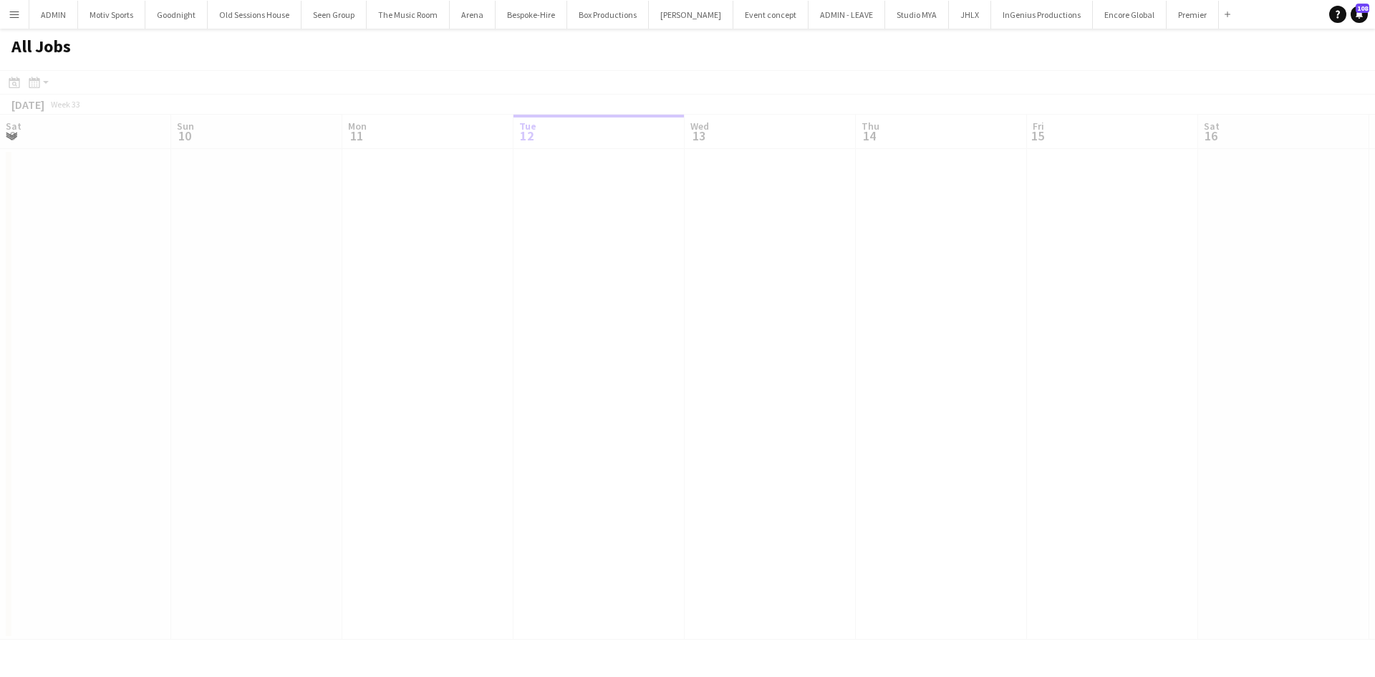
scroll to position [0, 342]
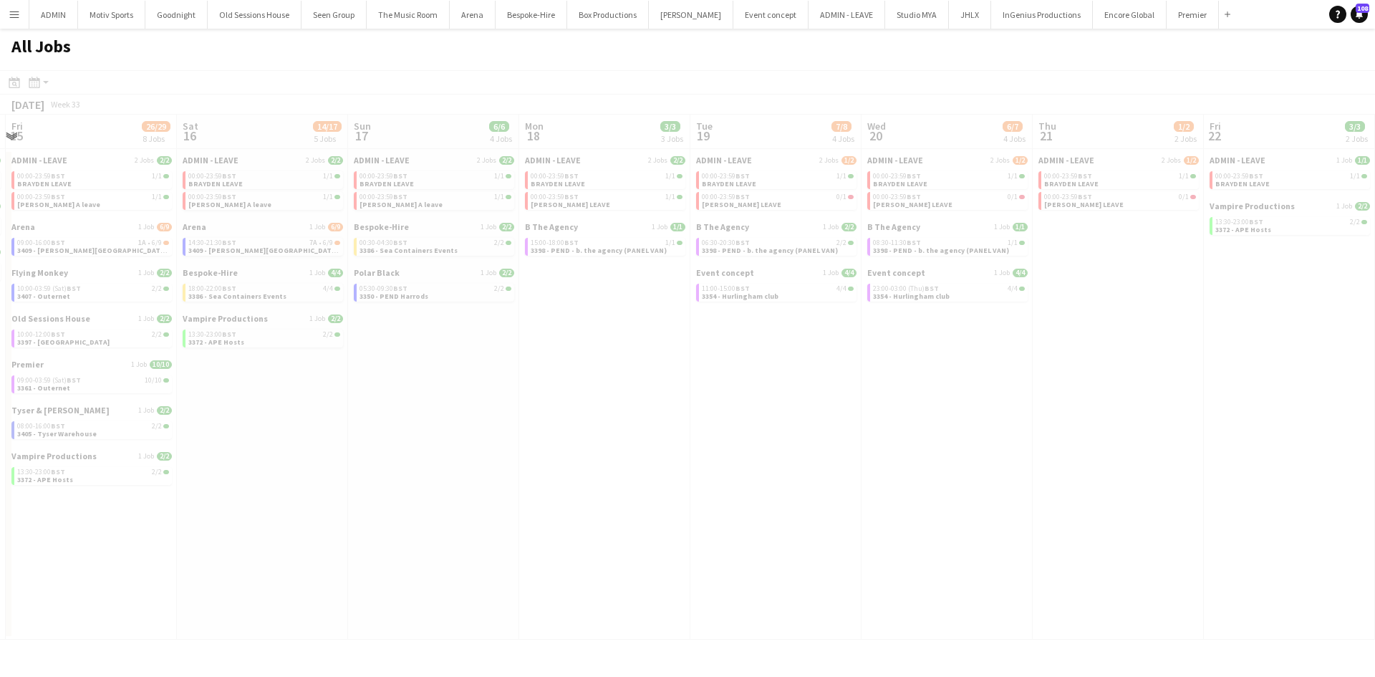
drag, startPoint x: 1084, startPoint y: 458, endPoint x: 12, endPoint y: 480, distance: 1072.1
click at [0, 480] on app-all-jobs "All Jobs Date picker [DATE] [DATE] [DATE] M [DATE] T [DATE] W [DATE] T [DATE] F…" at bounding box center [687, 334] width 1375 height 611
drag, startPoint x: 678, startPoint y: 478, endPoint x: 739, endPoint y: 478, distance: 60.9
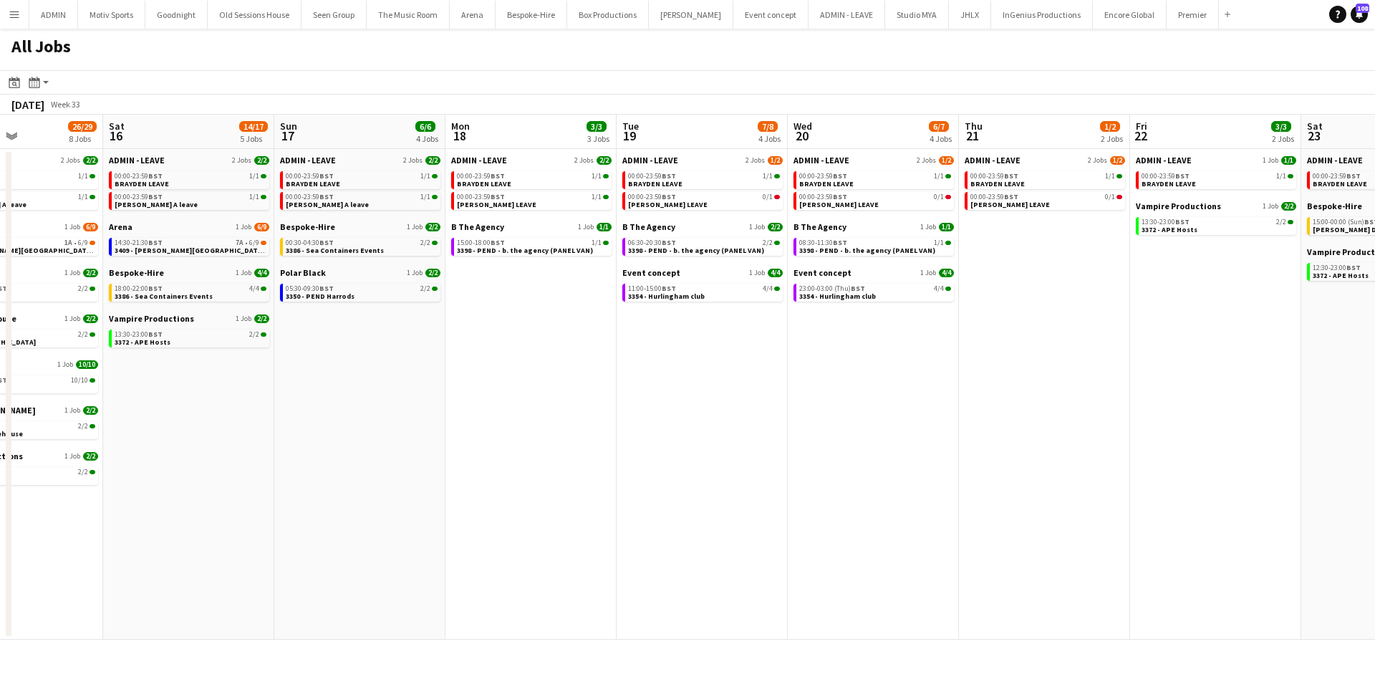
drag, startPoint x: 1212, startPoint y: 478, endPoint x: 883, endPoint y: 488, distance: 329.5
click at [611, 488] on app-calendar-viewport "Tue 12 6/8 7 Jobs Wed 13 9/9 6 Jobs Thu 14 4/4 3 Jobs Fri 15 26/29 8 Jobs Sat 1…" at bounding box center [687, 377] width 1375 height 525
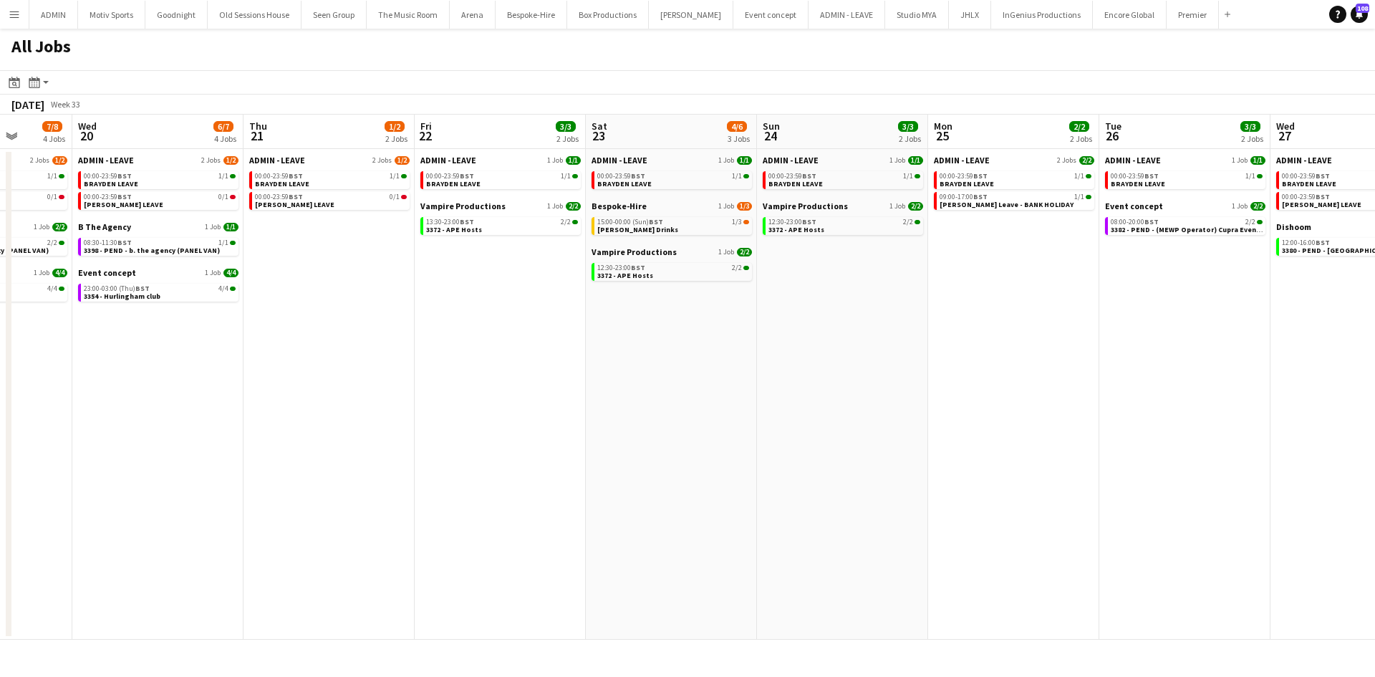
click at [894, 488] on app-all-jobs "All Jobs Date picker [DATE] [DATE] [DATE] M [DATE] T [DATE] W [DATE] T [DATE] F…" at bounding box center [687, 334] width 1375 height 611
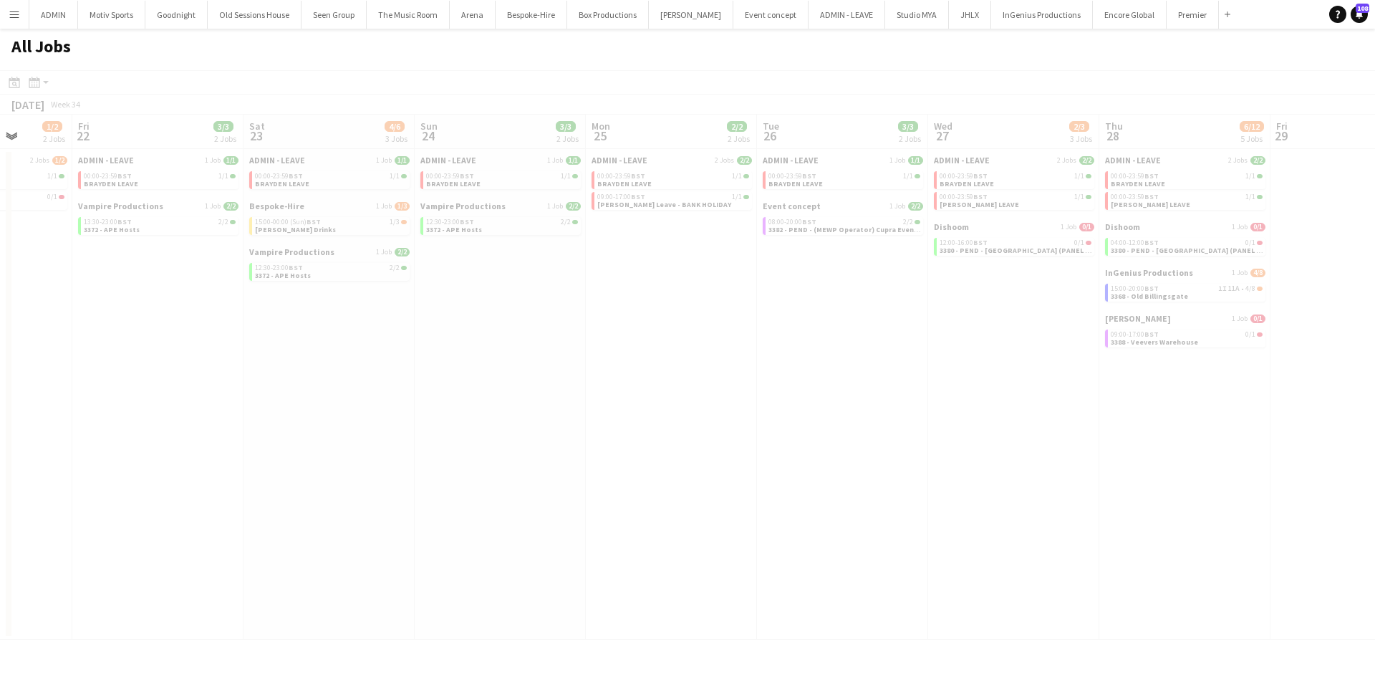
scroll to position [0, 498]
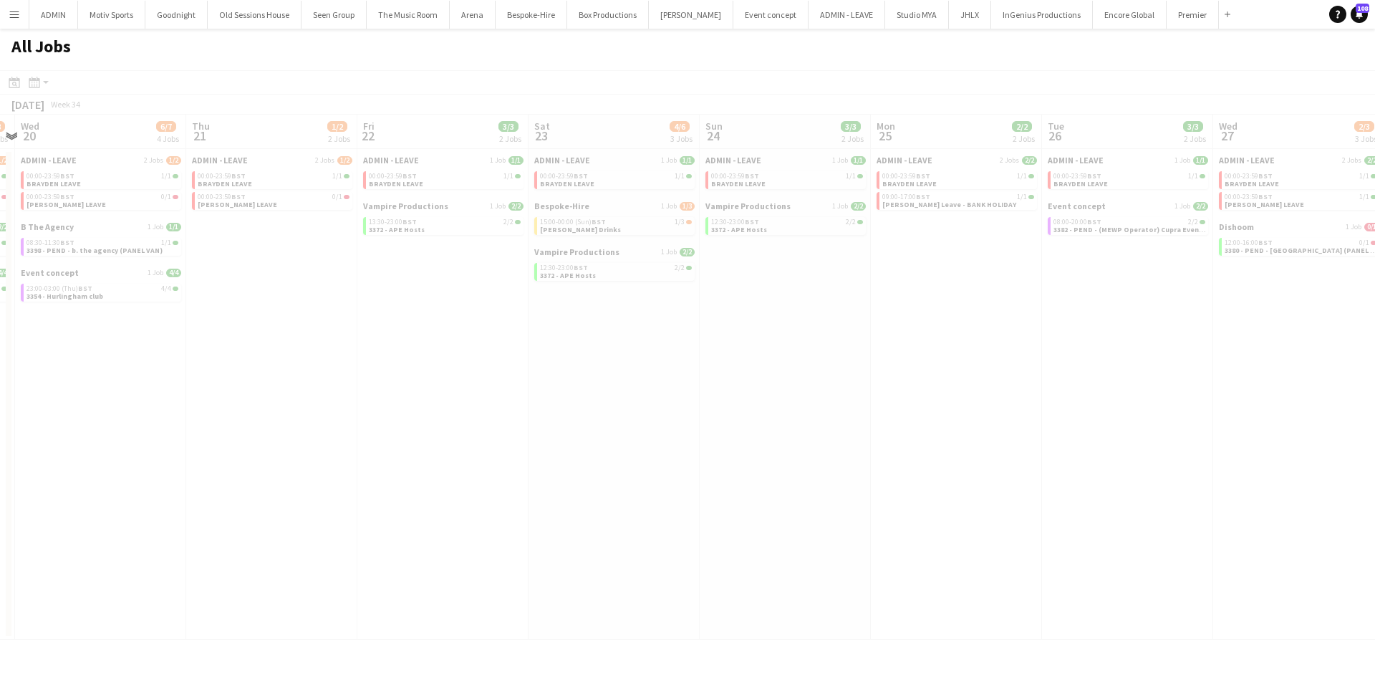
drag, startPoint x: 1277, startPoint y: 485, endPoint x: 848, endPoint y: 490, distance: 428.9
click at [848, 490] on div at bounding box center [687, 375] width 1375 height 611
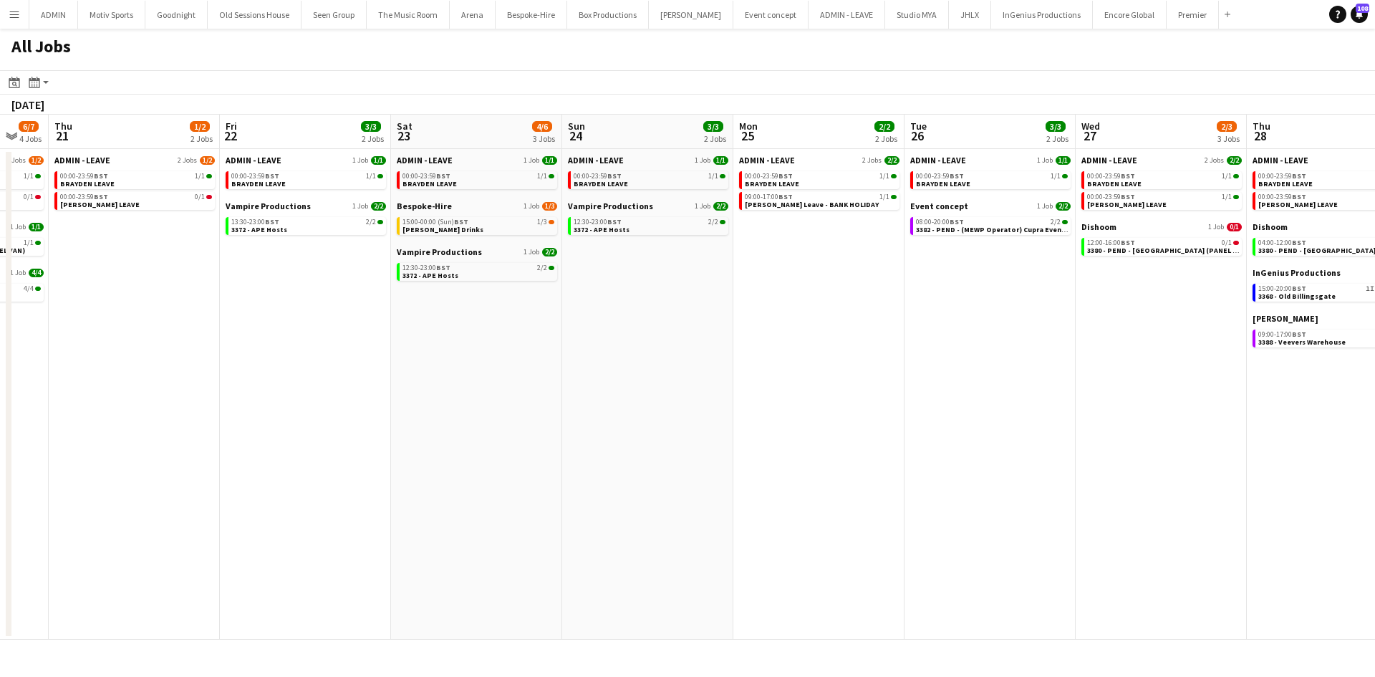
drag, startPoint x: 676, startPoint y: 488, endPoint x: 478, endPoint y: 503, distance: 199.0
click at [478, 503] on app-calendar-viewport "Sun 17 6/6 4 Jobs Mon 18 3/3 3 Jobs Tue 19 7/8 4 Jobs Wed 20 6/7 4 Jobs Thu 21 …" at bounding box center [687, 377] width 1375 height 525
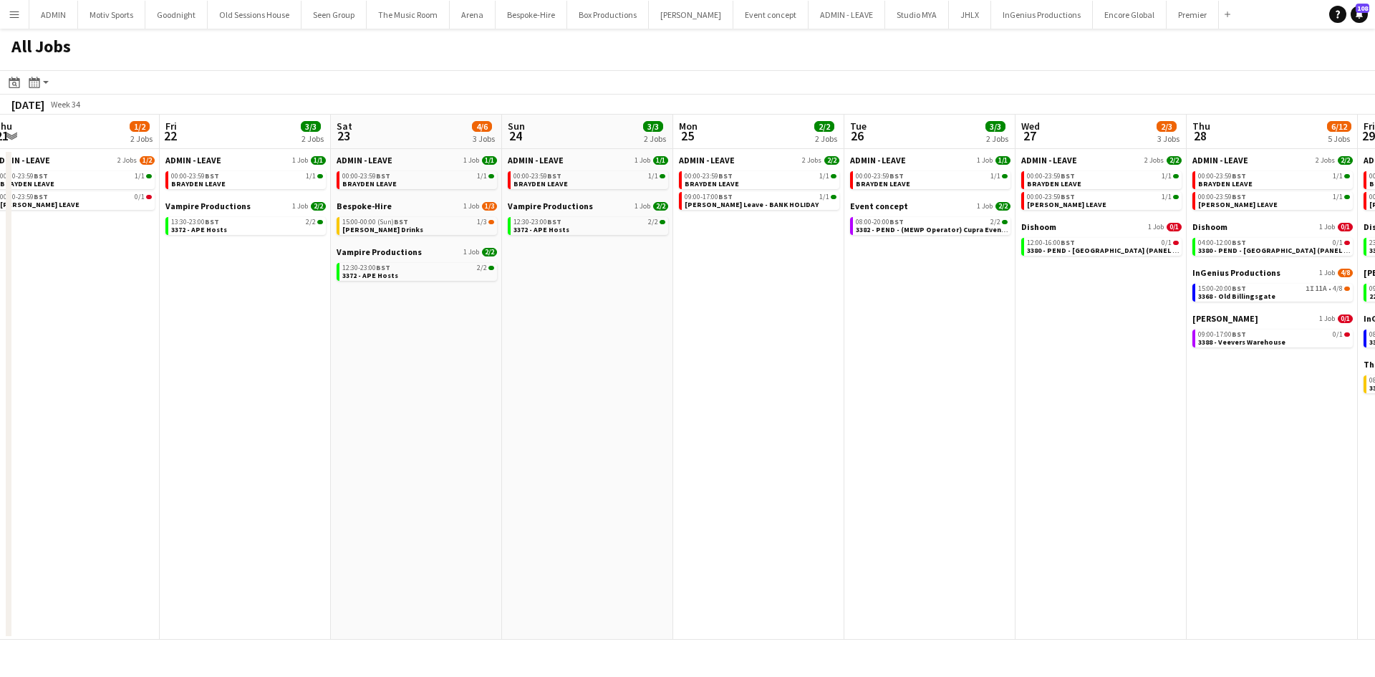
drag, startPoint x: 947, startPoint y: 488, endPoint x: 764, endPoint y: 497, distance: 182.8
click at [765, 497] on app-calendar-viewport "Sun 17 6/6 4 Jobs Mon 18 3/3 3 Jobs Tue 19 7/8 4 Jobs Wed 20 6/7 4 Jobs Thu 21 …" at bounding box center [687, 377] width 1375 height 525
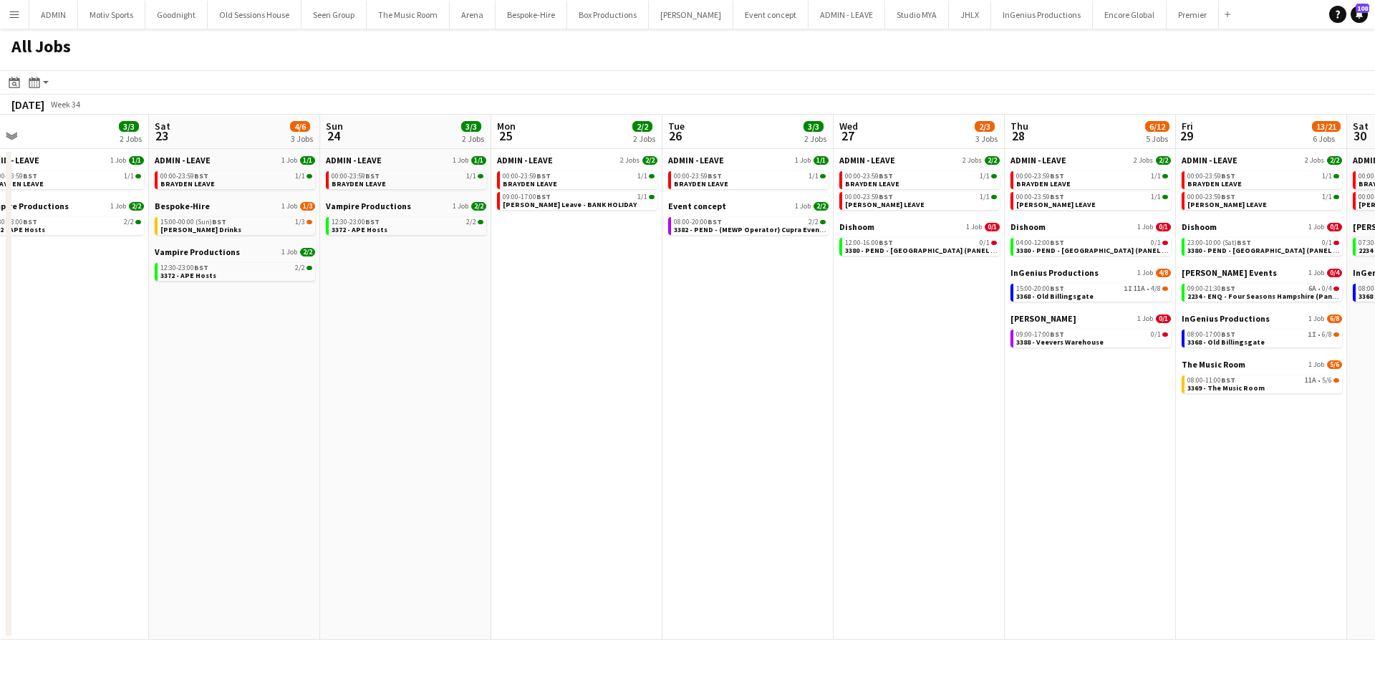
click at [744, 506] on app-all-jobs "All Jobs Date picker [DATE] [DATE] [DATE] M [DATE] T [DATE] W [DATE] T [DATE] F…" at bounding box center [687, 334] width 1375 height 611
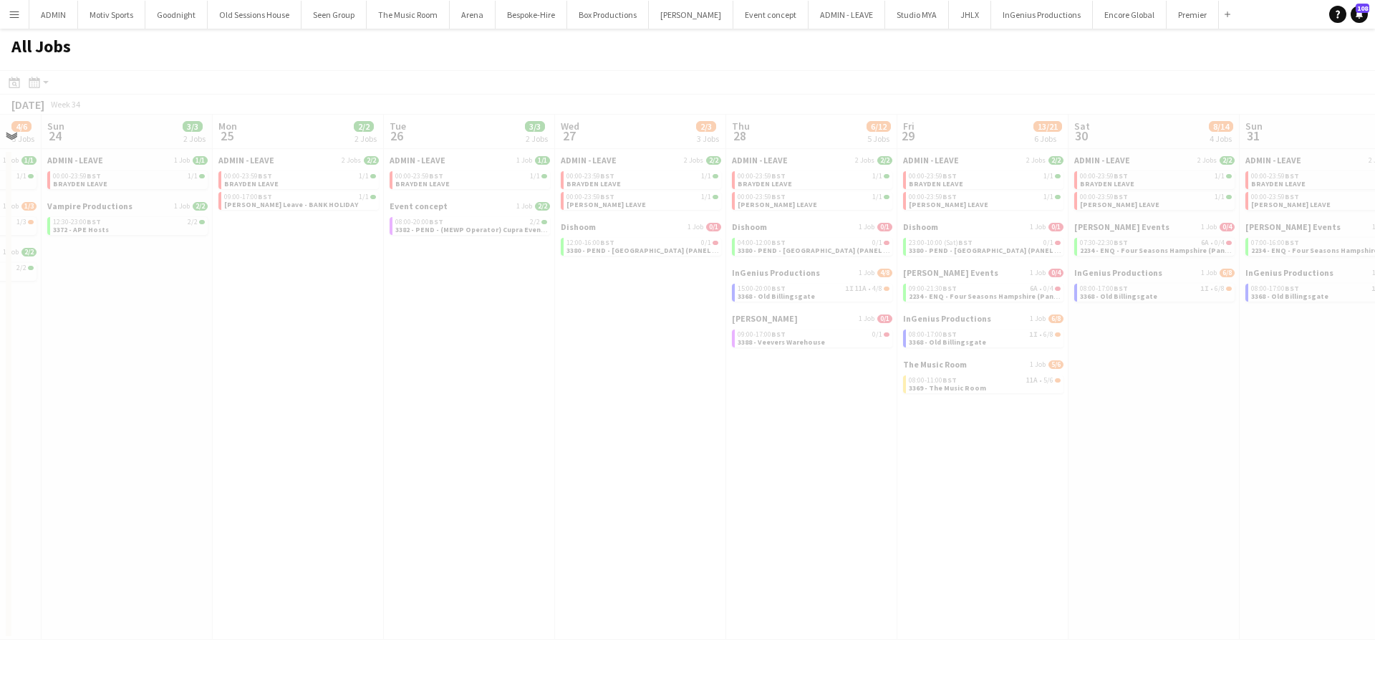
drag, startPoint x: 1040, startPoint y: 495, endPoint x: 773, endPoint y: 500, distance: 267.1
click at [750, 503] on div at bounding box center [687, 375] width 1375 height 611
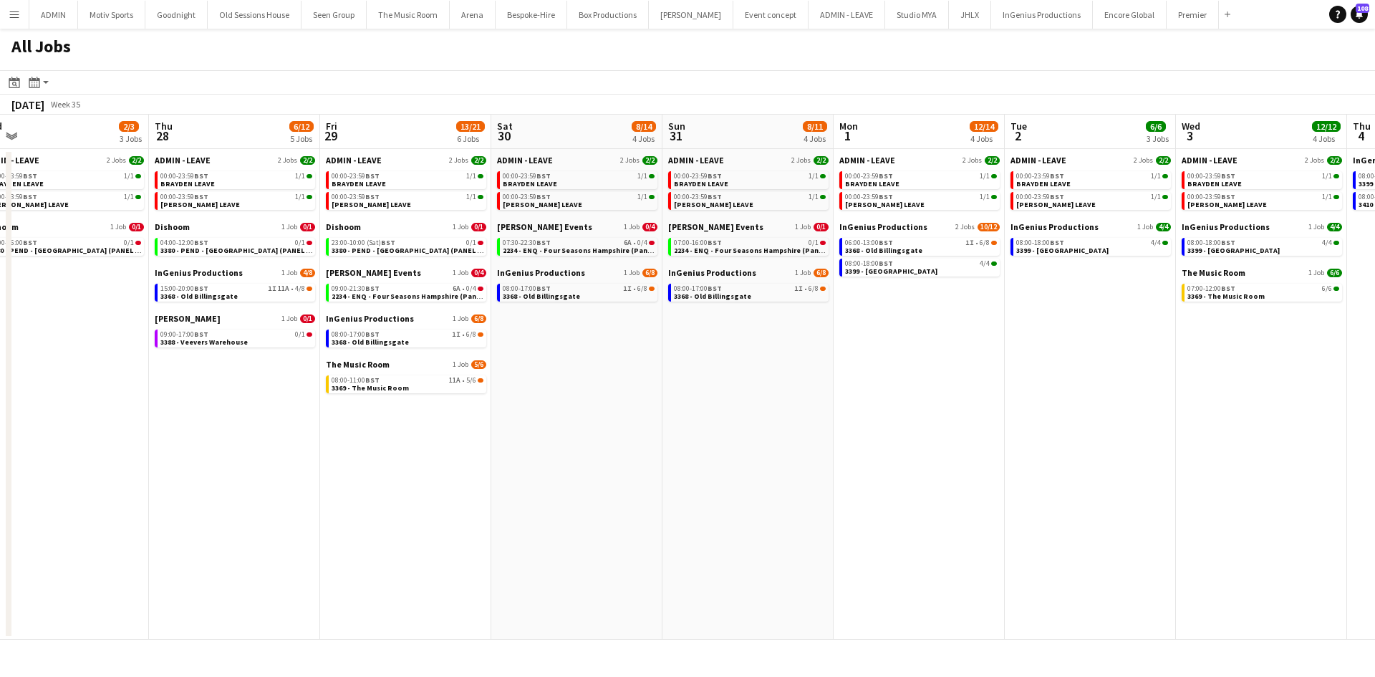
drag, startPoint x: 788, startPoint y: 490, endPoint x: 541, endPoint y: 488, distance: 247.7
click at [438, 490] on app-calendar-viewport "Sat 23 4/6 3 Jobs Sun 24 3/3 2 Jobs Mon 25 2/2 2 Jobs Tue 26 3/3 2 Jobs Wed 27 …" at bounding box center [687, 377] width 1375 height 525
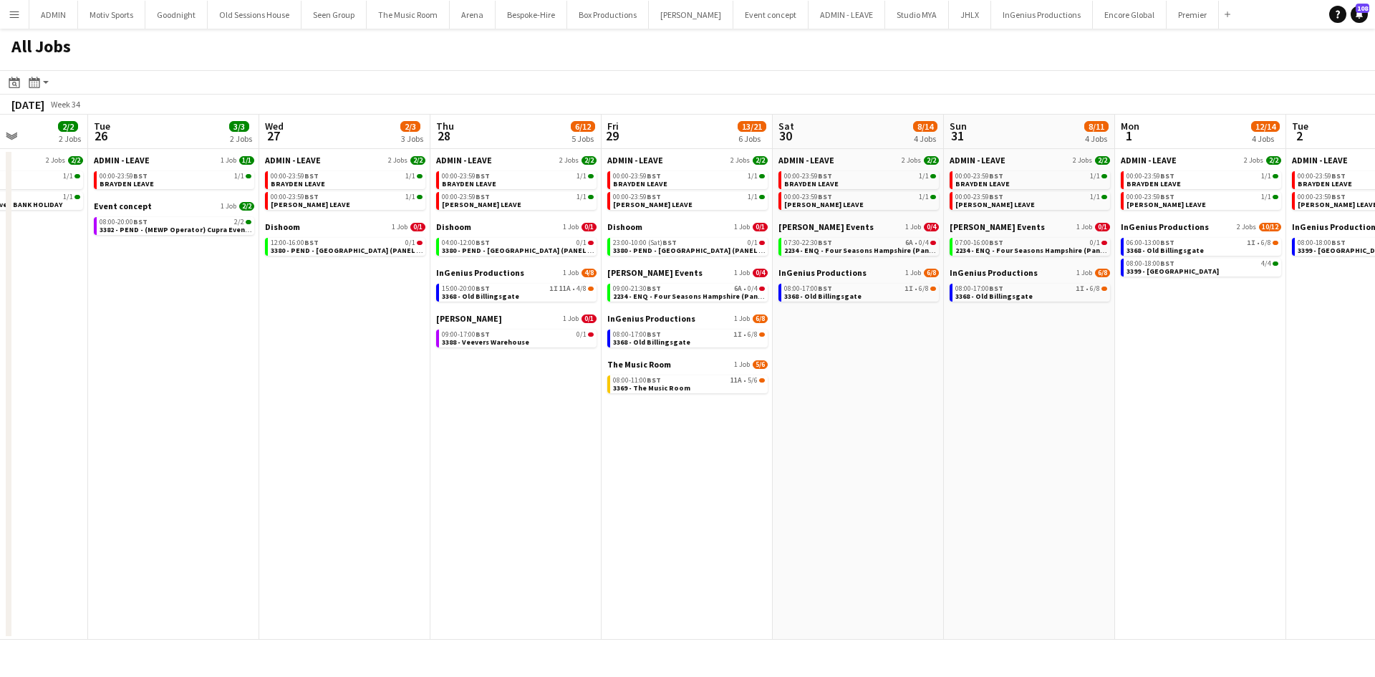
click at [648, 491] on app-all-jobs "All Jobs Date picker [DATE] [DATE] [DATE] M [DATE] T [DATE] W [DATE] T [DATE] F…" at bounding box center [687, 334] width 1375 height 611
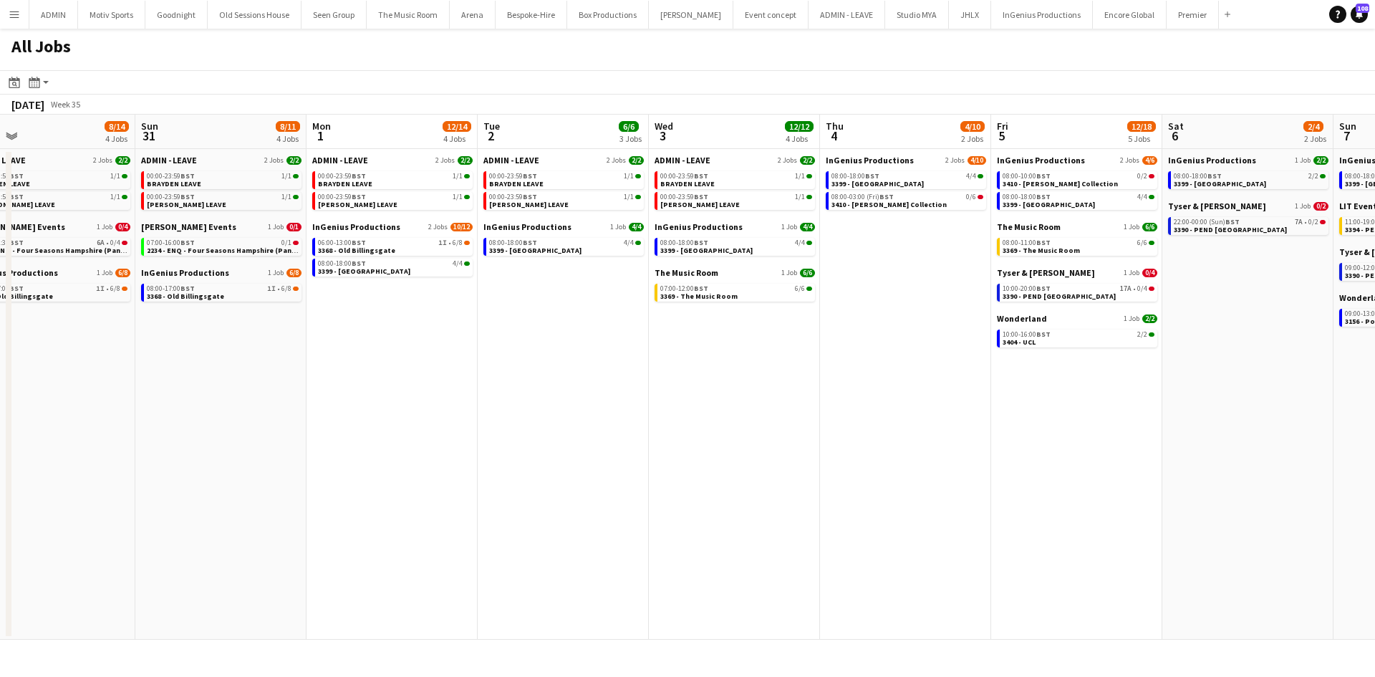
scroll to position [0, 553]
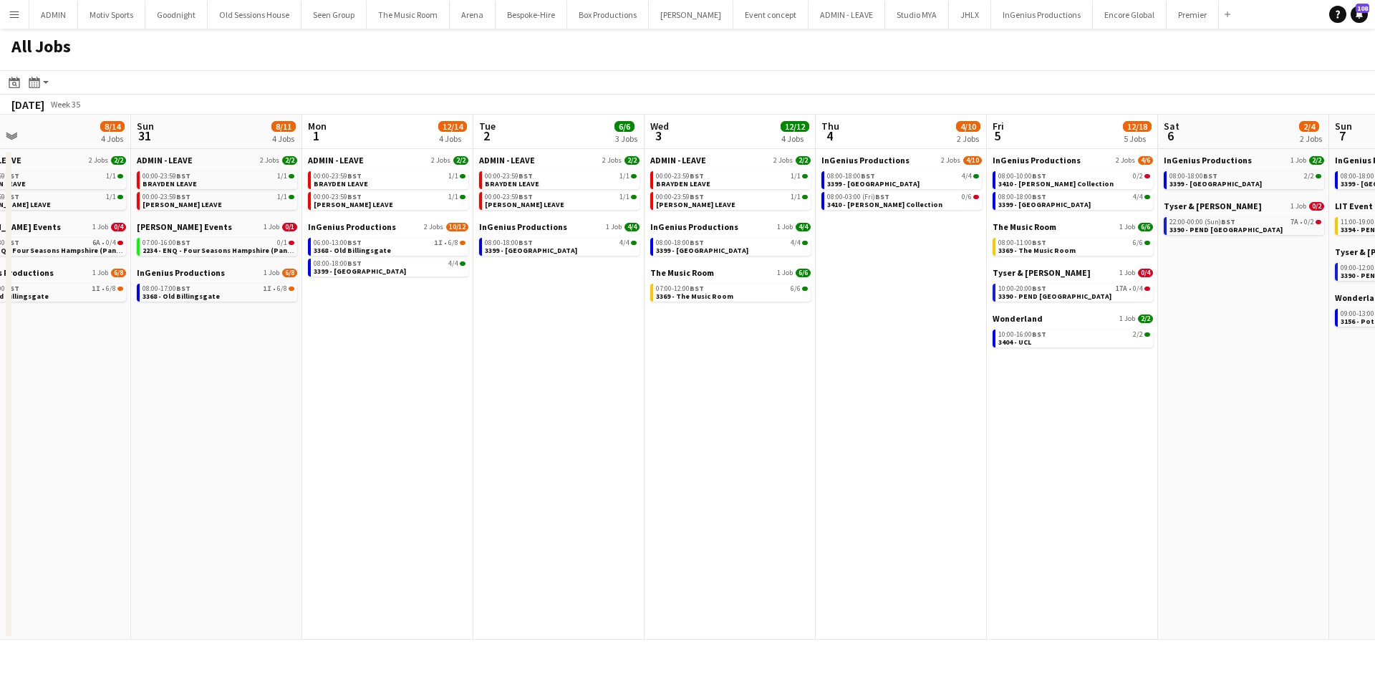
drag, startPoint x: 1064, startPoint y: 473, endPoint x: 610, endPoint y: 508, distance: 455.3
click at [610, 508] on app-calendar-viewport "Wed 27 2/3 3 Jobs Thu 28 6/12 5 Jobs Fri 29 13/21 6 Jobs Sat 30 8/14 4 Jobs Sun…" at bounding box center [687, 377] width 1375 height 525
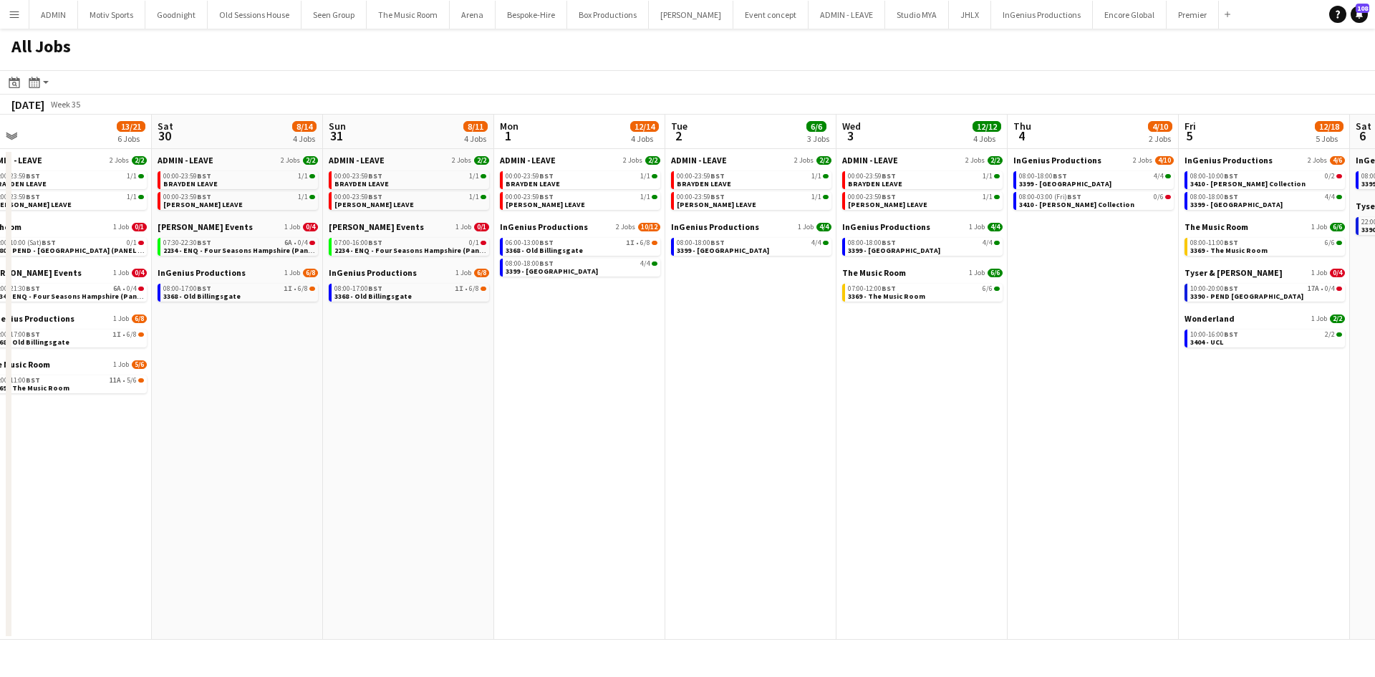
drag, startPoint x: 536, startPoint y: 577, endPoint x: 927, endPoint y: 577, distance: 390.2
click at [927, 577] on app-calendar-viewport "Wed 27 2/3 3 Jobs Thu 28 6/12 5 Jobs Fri 29 13/21 6 Jobs Sat 30 8/14 4 Jobs Sun…" at bounding box center [687, 377] width 1375 height 525
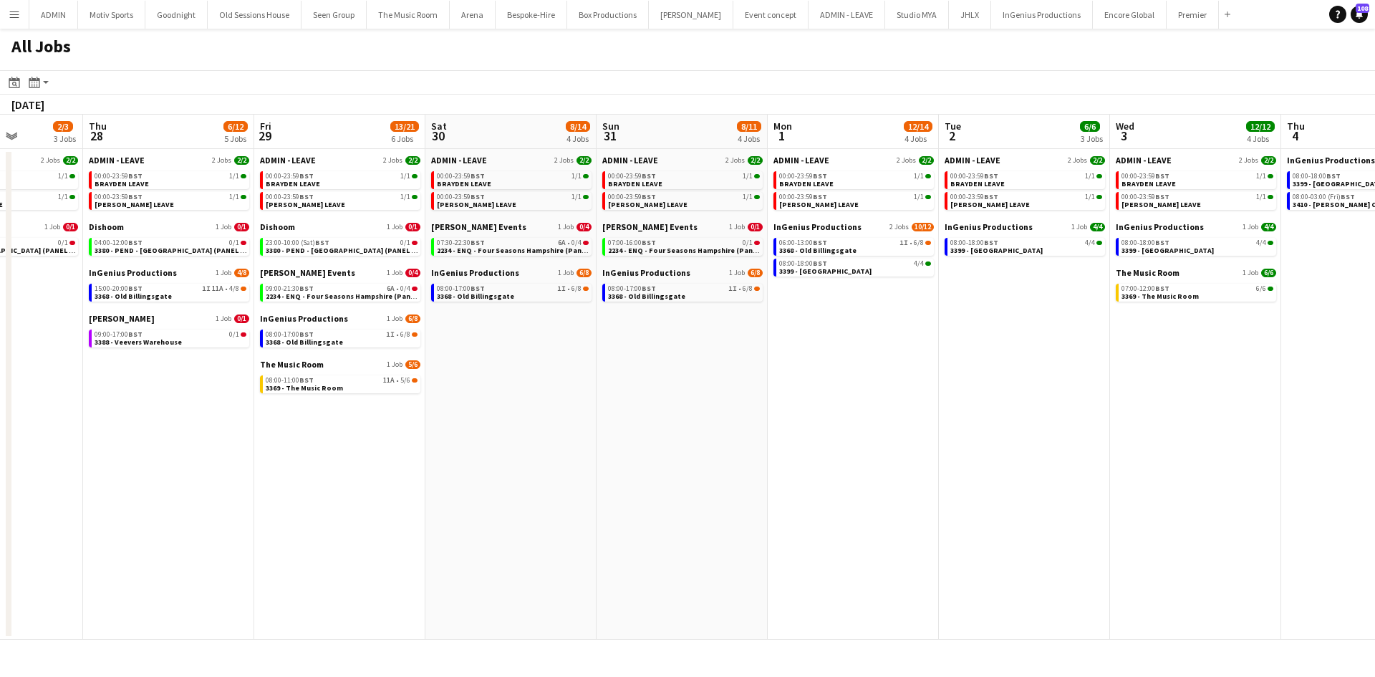
scroll to position [0, 361]
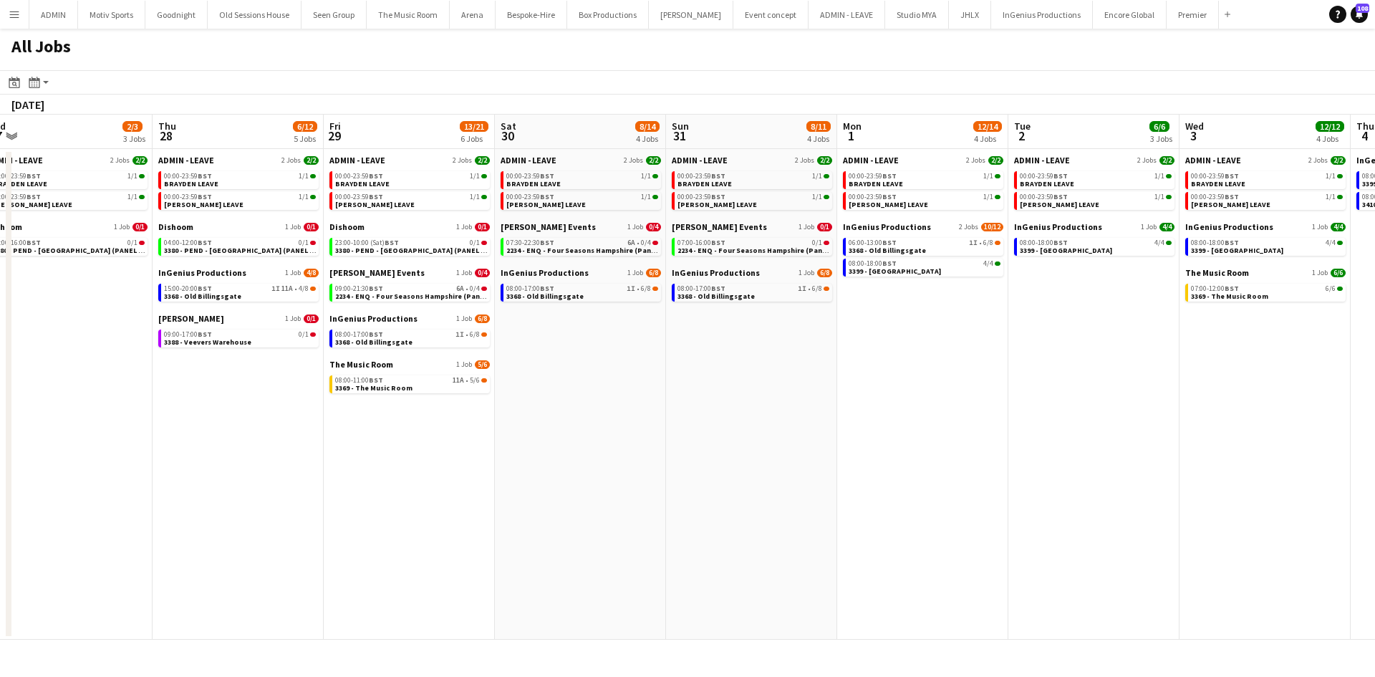
drag, startPoint x: 593, startPoint y: 612, endPoint x: 1176, endPoint y: 561, distance: 585.0
click at [1176, 561] on app-calendar-viewport "Mon 25 2/2 2 Jobs Tue 26 3/3 2 Jobs Wed 27 2/3 3 Jobs Thu 28 6/12 5 Jobs Fri 29…" at bounding box center [687, 377] width 1375 height 525
